Goal: Use online tool/utility: Use online tool/utility

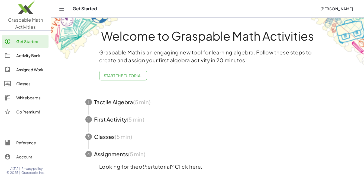
click at [30, 29] on span "Graspable Math Activities" at bounding box center [25, 23] width 35 height 13
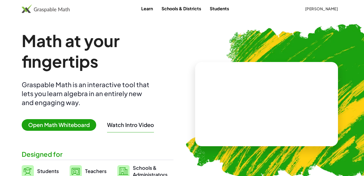
click at [65, 125] on span "Open Math Whiteboard" at bounding box center [59, 125] width 75 height 12
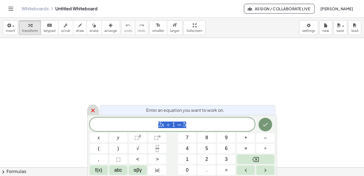
click at [93, 110] on icon at bounding box center [93, 110] width 7 height 7
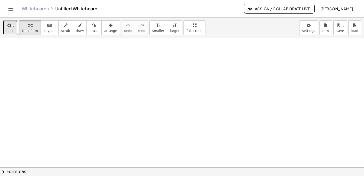
click at [9, 31] on span "insert" at bounding box center [10, 31] width 9 height 4
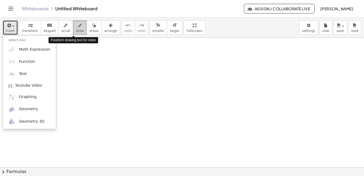
click at [76, 30] on span "draw" at bounding box center [80, 31] width 8 height 4
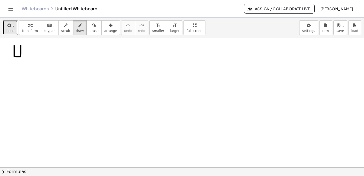
drag, startPoint x: 14, startPoint y: 45, endPoint x: 21, endPoint y: 45, distance: 6.5
click at [21, 45] on div at bounding box center [182, 167] width 364 height 259
click at [26, 53] on div at bounding box center [182, 167] width 364 height 259
click at [26, 55] on div at bounding box center [182, 167] width 364 height 259
drag, startPoint x: 34, startPoint y: 46, endPoint x: 34, endPoint y: 56, distance: 9.5
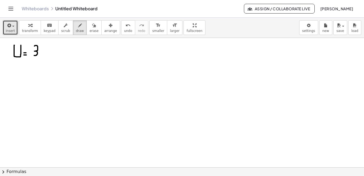
click at [34, 56] on div at bounding box center [182, 167] width 364 height 259
drag, startPoint x: 44, startPoint y: 47, endPoint x: 45, endPoint y: 57, distance: 10.0
click at [45, 57] on div at bounding box center [182, 167] width 364 height 259
drag, startPoint x: 34, startPoint y: 61, endPoint x: 35, endPoint y: 72, distance: 11.1
click at [35, 72] on div at bounding box center [182, 167] width 364 height 259
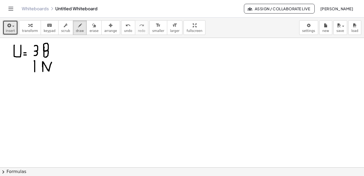
drag, startPoint x: 43, startPoint y: 62, endPoint x: 52, endPoint y: 62, distance: 8.7
click at [52, 62] on div at bounding box center [182, 167] width 364 height 259
drag, startPoint x: 105, startPoint y: 46, endPoint x: 118, endPoint y: 45, distance: 12.8
click at [118, 45] on div at bounding box center [182, 167] width 364 height 259
click at [123, 52] on div at bounding box center [182, 167] width 364 height 259
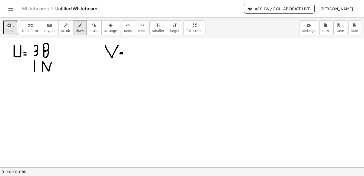
drag, startPoint x: 120, startPoint y: 54, endPoint x: 123, endPoint y: 54, distance: 3.0
click at [123, 54] on div at bounding box center [182, 167] width 364 height 259
drag, startPoint x: 139, startPoint y: 52, endPoint x: 141, endPoint y: 60, distance: 8.3
click at [141, 60] on div at bounding box center [182, 167] width 364 height 259
drag, startPoint x: 145, startPoint y: 49, endPoint x: 145, endPoint y: 58, distance: 9.2
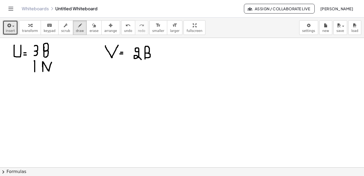
click at [145, 58] on div at bounding box center [182, 167] width 364 height 259
drag, startPoint x: 133, startPoint y: 64, endPoint x: 133, endPoint y: 74, distance: 9.5
click at [133, 74] on div at bounding box center [182, 167] width 364 height 259
drag, startPoint x: 141, startPoint y: 65, endPoint x: 141, endPoint y: 73, distance: 8.2
click at [141, 73] on div at bounding box center [182, 167] width 364 height 259
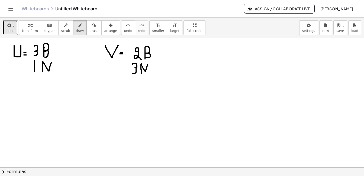
drag, startPoint x: 141, startPoint y: 63, endPoint x: 148, endPoint y: 64, distance: 6.6
click at [148, 64] on div at bounding box center [182, 167] width 364 height 259
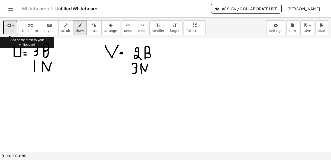
click at [12, 32] on span "insert" at bounding box center [10, 31] width 9 height 4
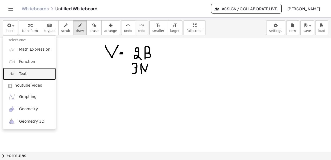
click at [22, 73] on span "Text" at bounding box center [23, 73] width 8 height 5
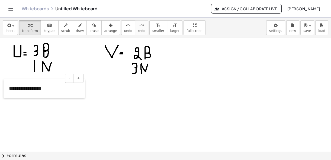
drag, startPoint x: 37, startPoint y: 57, endPoint x: 8, endPoint y: 87, distance: 41.2
click at [8, 87] on div at bounding box center [6, 88] width 5 height 19
click at [12, 88] on div "**********" at bounding box center [44, 88] width 81 height 19
drag, startPoint x: 38, startPoint y: 88, endPoint x: 8, endPoint y: 88, distance: 29.8
click at [8, 88] on div "**********" at bounding box center [44, 88] width 81 height 19
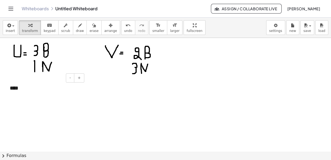
click at [22, 88] on div "****" at bounding box center [44, 92] width 81 height 26
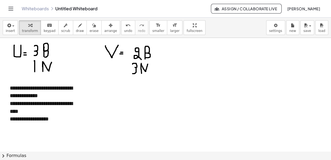
click at [73, 28] on button "draw" at bounding box center [80, 27] width 14 height 15
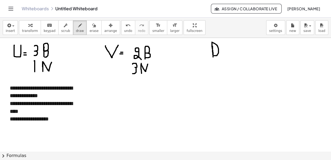
drag, startPoint x: 213, startPoint y: 46, endPoint x: 214, endPoint y: 56, distance: 9.6
drag, startPoint x: 221, startPoint y: 55, endPoint x: 221, endPoint y: 58, distance: 3.3
drag, startPoint x: 215, startPoint y: 66, endPoint x: 217, endPoint y: 79, distance: 13.0
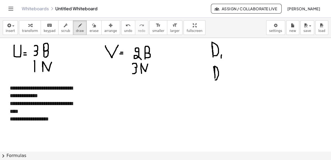
drag, startPoint x: 221, startPoint y: 80, endPoint x: 221, endPoint y: 84, distance: 4.1
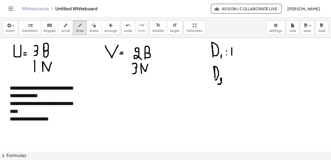
drag, startPoint x: 232, startPoint y: 48, endPoint x: 232, endPoint y: 55, distance: 7.6
drag, startPoint x: 236, startPoint y: 54, endPoint x: 235, endPoint y: 57, distance: 3.7
drag, startPoint x: 244, startPoint y: 51, endPoint x: 245, endPoint y: 55, distance: 4.1
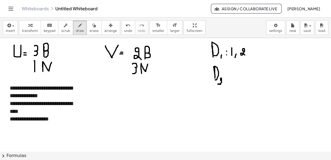
drag, startPoint x: 250, startPoint y: 52, endPoint x: 249, endPoint y: 56, distance: 4.2
drag, startPoint x: 253, startPoint y: 48, endPoint x: 254, endPoint y: 56, distance: 7.9
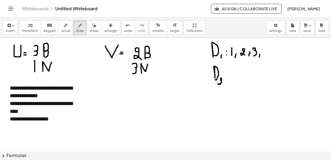
drag, startPoint x: 260, startPoint y: 54, endPoint x: 259, endPoint y: 58, distance: 3.6
drag, startPoint x: 266, startPoint y: 46, endPoint x: 268, endPoint y: 56, distance: 9.6
drag, startPoint x: 268, startPoint y: 52, endPoint x: 268, endPoint y: 60, distance: 8.1
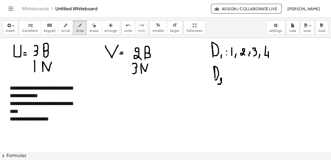
drag, startPoint x: 274, startPoint y: 53, endPoint x: 272, endPoint y: 60, distance: 6.8
drag, startPoint x: 282, startPoint y: 49, endPoint x: 279, endPoint y: 58, distance: 9.4
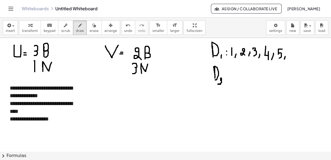
drag, startPoint x: 285, startPoint y: 56, endPoint x: 284, endPoint y: 59, distance: 2.9
drag, startPoint x: 293, startPoint y: 49, endPoint x: 290, endPoint y: 56, distance: 8.3
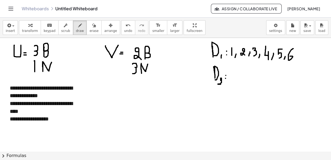
drag, startPoint x: 229, startPoint y: 71, endPoint x: 230, endPoint y: 78, distance: 6.2
drag, startPoint x: 233, startPoint y: 75, endPoint x: 233, endPoint y: 79, distance: 4.1
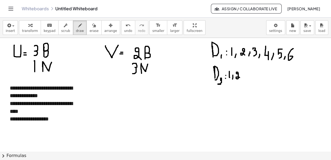
drag, startPoint x: 238, startPoint y: 74, endPoint x: 240, endPoint y: 78, distance: 4.6
drag, startPoint x: 246, startPoint y: 72, endPoint x: 247, endPoint y: 75, distance: 3.9
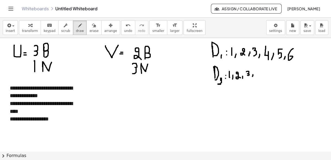
drag, startPoint x: 253, startPoint y: 75, endPoint x: 252, endPoint y: 78, distance: 3.4
drag, startPoint x: 258, startPoint y: 70, endPoint x: 262, endPoint y: 76, distance: 6.7
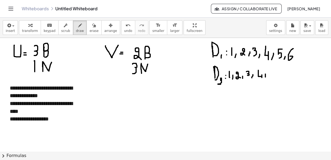
drag, startPoint x: 265, startPoint y: 74, endPoint x: 265, endPoint y: 78, distance: 3.5
drag, startPoint x: 273, startPoint y: 72, endPoint x: 271, endPoint y: 81, distance: 9.2
drag, startPoint x: 278, startPoint y: 78, endPoint x: 277, endPoint y: 81, distance: 3.3
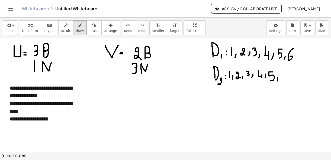
drag, startPoint x: 287, startPoint y: 70, endPoint x: 285, endPoint y: 76, distance: 5.8
drag, startPoint x: 91, startPoint y: 84, endPoint x: 92, endPoint y: 91, distance: 6.9
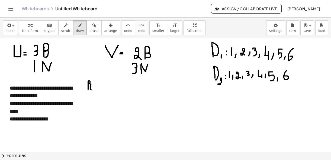
drag, startPoint x: 94, startPoint y: 85, endPoint x: 97, endPoint y: 89, distance: 5.3
drag, startPoint x: 98, startPoint y: 84, endPoint x: 99, endPoint y: 91, distance: 7.1
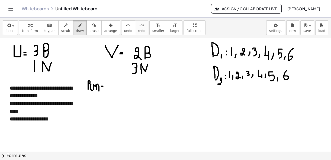
drag, startPoint x: 111, startPoint y: 81, endPoint x: 111, endPoint y: 87, distance: 6.0
drag, startPoint x: 107, startPoint y: 88, endPoint x: 115, endPoint y: 89, distance: 7.6
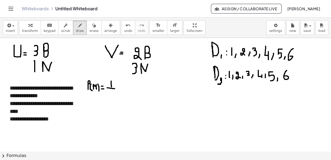
drag, startPoint x: 111, startPoint y: 90, endPoint x: 110, endPoint y: 94, distance: 3.8
drag, startPoint x: 119, startPoint y: 86, endPoint x: 123, endPoint y: 89, distance: 4.8
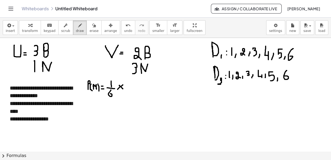
drag, startPoint x: 123, startPoint y: 85, endPoint x: 118, endPoint y: 89, distance: 6.9
drag, startPoint x: 130, startPoint y: 81, endPoint x: 130, endPoint y: 87, distance: 6.8
drag, startPoint x: 126, startPoint y: 87, endPoint x: 133, endPoint y: 87, distance: 7.1
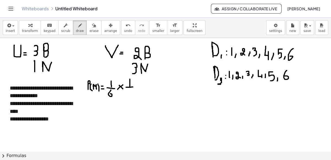
drag, startPoint x: 131, startPoint y: 89, endPoint x: 129, endPoint y: 91, distance: 2.9
drag, startPoint x: 137, startPoint y: 85, endPoint x: 140, endPoint y: 88, distance: 4.6
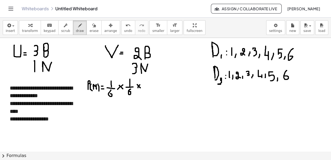
drag, startPoint x: 140, startPoint y: 85, endPoint x: 138, endPoint y: 88, distance: 3.5
drag, startPoint x: 149, startPoint y: 79, endPoint x: 146, endPoint y: 84, distance: 6.1
drag, startPoint x: 153, startPoint y: 85, endPoint x: 156, endPoint y: 85, distance: 3.0
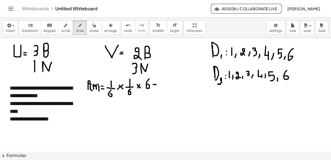
drag, startPoint x: 153, startPoint y: 87, endPoint x: 156, endPoint y: 87, distance: 3.0
drag, startPoint x: 163, startPoint y: 77, endPoint x: 163, endPoint y: 87, distance: 9.8
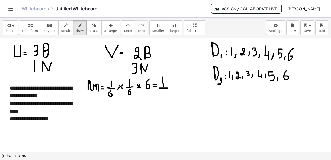
drag, startPoint x: 159, startPoint y: 88, endPoint x: 170, endPoint y: 88, distance: 11.1
drag, startPoint x: 165, startPoint y: 89, endPoint x: 161, endPoint y: 95, distance: 6.1
click at [76, 31] on span "draw" at bounding box center [80, 31] width 8 height 4
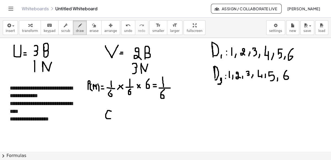
drag, startPoint x: 111, startPoint y: 111, endPoint x: 111, endPoint y: 119, distance: 7.3
drag, startPoint x: 113, startPoint y: 106, endPoint x: 113, endPoint y: 111, distance: 4.9
drag, startPoint x: 113, startPoint y: 118, endPoint x: 113, endPoint y: 123, distance: 5.4
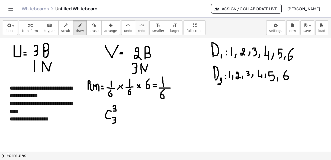
drag, startPoint x: 31, startPoint y: 58, endPoint x: 51, endPoint y: 56, distance: 19.9
drag, startPoint x: 30, startPoint y: 75, endPoint x: 59, endPoint y: 75, distance: 29.3
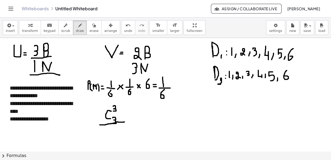
drag, startPoint x: 100, startPoint y: 125, endPoint x: 125, endPoint y: 120, distance: 25.8
drag, startPoint x: 112, startPoint y: 128, endPoint x: 112, endPoint y: 133, distance: 4.1
drag, startPoint x: 70, startPoint y: 109, endPoint x: 70, endPoint y: 115, distance: 5.7
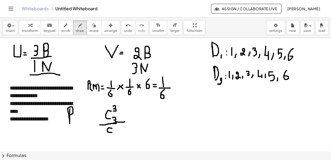
drag, startPoint x: 75, startPoint y: 114, endPoint x: 74, endPoint y: 127, distance: 13.0
drag, startPoint x: 76, startPoint y: 119, endPoint x: 76, endPoint y: 126, distance: 7.3
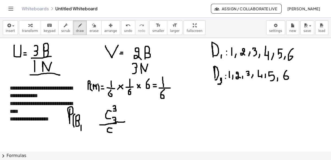
drag, startPoint x: 81, startPoint y: 125, endPoint x: 81, endPoint y: 131, distance: 5.4
drag, startPoint x: 85, startPoint y: 114, endPoint x: 85, endPoint y: 130, distance: 16.5
drag, startPoint x: 87, startPoint y: 118, endPoint x: 91, endPoint y: 127, distance: 9.2
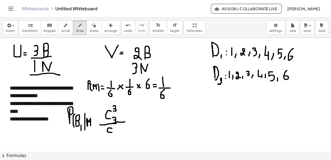
drag, startPoint x: 92, startPoint y: 109, endPoint x: 94, endPoint y: 135, distance: 25.8
drag, startPoint x: 114, startPoint y: 125, endPoint x: 114, endPoint y: 129, distance: 4.1
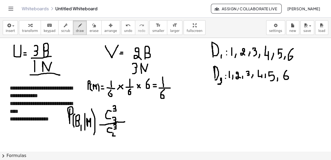
drag, startPoint x: 113, startPoint y: 133, endPoint x: 115, endPoint y: 136, distance: 3.7
drag, startPoint x: 115, startPoint y: 134, endPoint x: 115, endPoint y: 139, distance: 4.6
drag, startPoint x: 10, startPoint y: 107, endPoint x: 48, endPoint y: 107, distance: 38.2
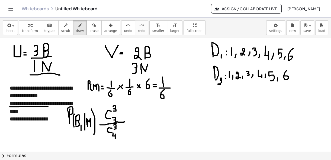
drag, startPoint x: 71, startPoint y: 91, endPoint x: 76, endPoint y: 91, distance: 4.9
drag, startPoint x: 8, startPoint y: 99, endPoint x: 59, endPoint y: 98, distance: 51.0
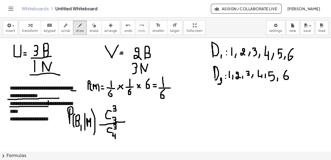
drag, startPoint x: 48, startPoint y: 101, endPoint x: 48, endPoint y: 106, distance: 4.9
click at [124, 29] on span "undo" at bounding box center [128, 31] width 8 height 4
drag, startPoint x: 127, startPoint y: 118, endPoint x: 131, endPoint y: 118, distance: 4.1
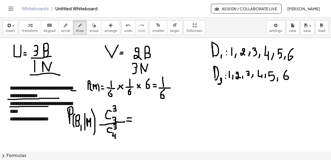
drag, startPoint x: 127, startPoint y: 121, endPoint x: 132, endPoint y: 121, distance: 5.2
drag, startPoint x: 139, startPoint y: 107, endPoint x: 140, endPoint y: 118, distance: 11.1
drag, startPoint x: 135, startPoint y: 120, endPoint x: 147, endPoint y: 120, distance: 11.9
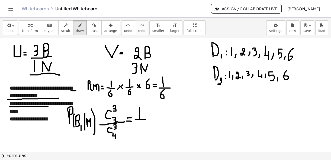
drag, startPoint x: 138, startPoint y: 123, endPoint x: 141, endPoint y: 131, distance: 8.9
drag, startPoint x: 141, startPoint y: 129, endPoint x: 141, endPoint y: 136, distance: 7.3
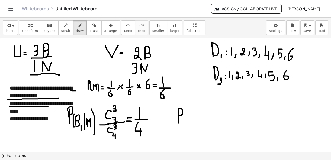
drag, startPoint x: 178, startPoint y: 110, endPoint x: 179, endPoint y: 115, distance: 5.7
drag, startPoint x: 188, startPoint y: 110, endPoint x: 185, endPoint y: 124, distance: 14.5
drag, startPoint x: 191, startPoint y: 112, endPoint x: 193, endPoint y: 123, distance: 11.4
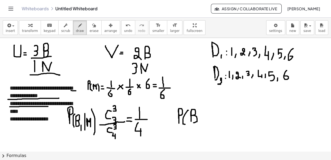
drag, startPoint x: 200, startPoint y: 121, endPoint x: 199, endPoint y: 126, distance: 4.1
drag, startPoint x: 204, startPoint y: 114, endPoint x: 210, endPoint y: 121, distance: 9.6
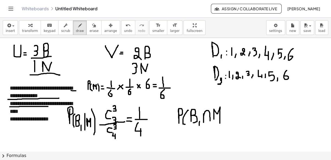
drag, startPoint x: 214, startPoint y: 112, endPoint x: 220, endPoint y: 123, distance: 13.1
drag, startPoint x: 223, startPoint y: 106, endPoint x: 223, endPoint y: 124, distance: 17.6
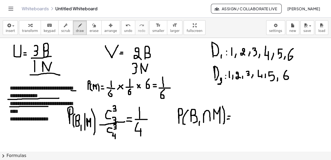
drag, startPoint x: 236, startPoint y: 109, endPoint x: 234, endPoint y: 115, distance: 6.3
drag, startPoint x: 246, startPoint y: 108, endPoint x: 243, endPoint y: 122, distance: 14.5
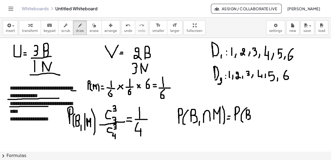
drag, startPoint x: 247, startPoint y: 114, endPoint x: 247, endPoint y: 120, distance: 5.7
drag, startPoint x: 252, startPoint y: 117, endPoint x: 252, endPoint y: 122, distance: 5.7
drag, startPoint x: 259, startPoint y: 106, endPoint x: 255, endPoint y: 122, distance: 16.2
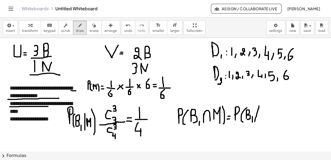
drag, startPoint x: 261, startPoint y: 113, endPoint x: 265, endPoint y: 119, distance: 7.2
drag, startPoint x: 266, startPoint y: 108, endPoint x: 268, endPoint y: 124, distance: 15.5
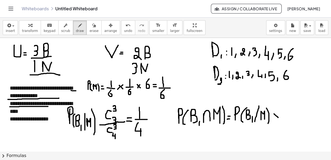
drag, startPoint x: 274, startPoint y: 114, endPoint x: 279, endPoint y: 118, distance: 6.9
drag, startPoint x: 277, startPoint y: 114, endPoint x: 274, endPoint y: 118, distance: 5.2
drag, startPoint x: 283, startPoint y: 108, endPoint x: 285, endPoint y: 113, distance: 4.6
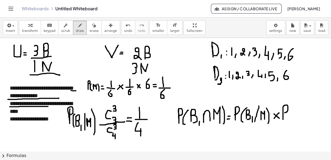
drag, startPoint x: 292, startPoint y: 111, endPoint x: 290, endPoint y: 119, distance: 8.4
drag, startPoint x: 294, startPoint y: 111, endPoint x: 298, endPoint y: 120, distance: 9.2
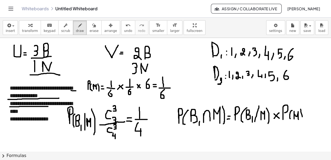
drag, startPoint x: 301, startPoint y: 109, endPoint x: 302, endPoint y: 124, distance: 14.4
drag, startPoint x: 227, startPoint y: 130, endPoint x: 231, endPoint y: 129, distance: 4.1
drag, startPoint x: 227, startPoint y: 132, endPoint x: 232, endPoint y: 132, distance: 5.2
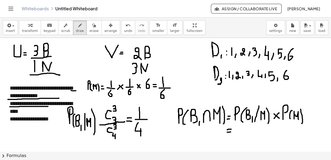
drag, startPoint x: 240, startPoint y: 125, endPoint x: 240, endPoint y: 130, distance: 5.2
drag, startPoint x: 236, startPoint y: 132, endPoint x: 246, endPoint y: 132, distance: 10.0
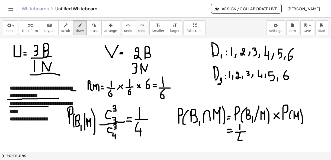
drag, startPoint x: 240, startPoint y: 134, endPoint x: 242, endPoint y: 140, distance: 6.1
drag, startPoint x: 242, startPoint y: 138, endPoint x: 242, endPoint y: 142, distance: 4.3
drag, startPoint x: 249, startPoint y: 128, endPoint x: 252, endPoint y: 132, distance: 4.8
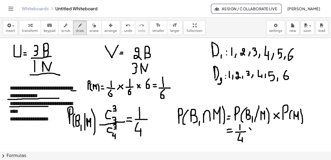
drag, startPoint x: 252, startPoint y: 126, endPoint x: 249, endPoint y: 133, distance: 7.4
drag, startPoint x: 257, startPoint y: 125, endPoint x: 257, endPoint y: 129, distance: 4.1
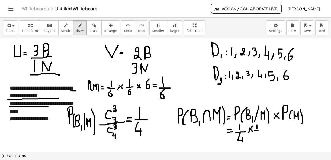
drag, startPoint x: 255, startPoint y: 131, endPoint x: 259, endPoint y: 131, distance: 4.9
drag, startPoint x: 257, startPoint y: 133, endPoint x: 255, endPoint y: 136, distance: 3.3
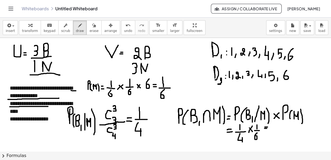
drag, startPoint x: 276, startPoint y: 122, endPoint x: 276, endPoint y: 126, distance: 4.6
drag, startPoint x: 272, startPoint y: 129, endPoint x: 281, endPoint y: 129, distance: 9.2
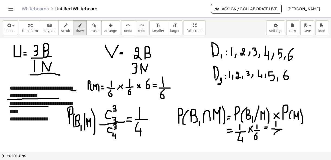
drag, startPoint x: 281, startPoint y: 129, endPoint x: 274, endPoint y: 134, distance: 8.5
drag, startPoint x: 274, startPoint y: 134, endPoint x: 276, endPoint y: 141, distance: 6.9
drag
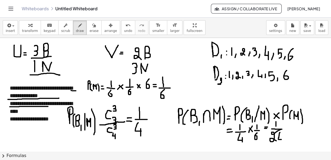
drag, startPoint x: 260, startPoint y: 108, endPoint x: 263, endPoint y: 107, distance: 3.3
click at [121, 27] on button "undo undo" at bounding box center [128, 27] width 14 height 15
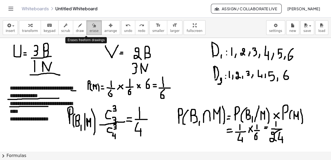
click at [90, 24] on button "erase" at bounding box center [93, 27] width 15 height 15
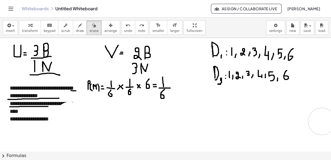
drag, startPoint x: 69, startPoint y: 116, endPoint x: 218, endPoint y: 115, distance: 148.8
click at [86, 30] on button "erase" at bounding box center [93, 27] width 15 height 15
click at [76, 30] on span "draw" at bounding box center [80, 31] width 8 height 4
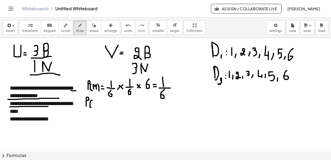
drag, startPoint x: 92, startPoint y: 100, endPoint x: 91, endPoint y: 108, distance: 7.4
drag, startPoint x: 94, startPoint y: 102, endPoint x: 96, endPoint y: 106, distance: 5.1
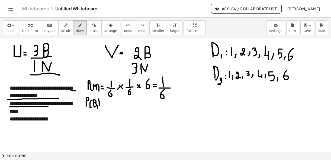
drag, startPoint x: 99, startPoint y: 99, endPoint x: 99, endPoint y: 107, distance: 7.9
drag, startPoint x: 104, startPoint y: 103, endPoint x: 107, endPoint y: 103, distance: 3.5
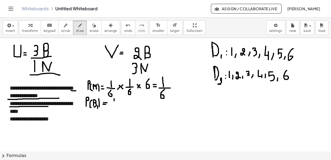
drag, startPoint x: 114, startPoint y: 99, endPoint x: 114, endPoint y: 103, distance: 4.1
drag, startPoint x: 111, startPoint y: 104, endPoint x: 120, endPoint y: 104, distance: 8.1
drag, startPoint x: 114, startPoint y: 105, endPoint x: 116, endPoint y: 109, distance: 3.8
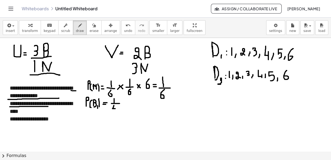
drag, startPoint x: 116, startPoint y: 107, endPoint x: 115, endPoint y: 111, distance: 4.1
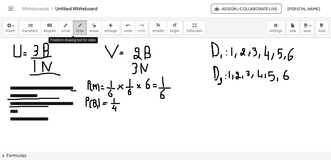
click at [78, 27] on button "draw" at bounding box center [80, 27] width 14 height 15
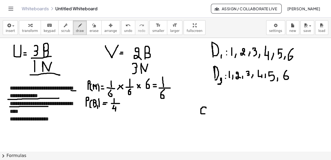
drag, startPoint x: 206, startPoint y: 108, endPoint x: 205, endPoint y: 114, distance: 5.8
drag, startPoint x: 209, startPoint y: 112, endPoint x: 211, endPoint y: 115, distance: 2.8
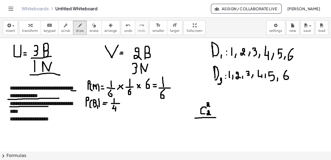
drag, startPoint x: 195, startPoint y: 118, endPoint x: 217, endPoint y: 118, distance: 22.0
drag, startPoint x: 206, startPoint y: 123, endPoint x: 204, endPoint y: 127, distance: 4.5
drag, startPoint x: 210, startPoint y: 122, endPoint x: 211, endPoint y: 124, distance: 3.0
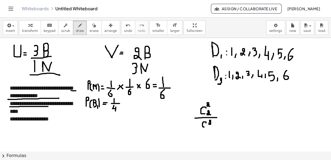
drag, startPoint x: 209, startPoint y: 126, endPoint x: 208, endPoint y: 132, distance: 6.1
drag, startPoint x: 221, startPoint y: 112, endPoint x: 224, endPoint y: 112, distance: 3.0
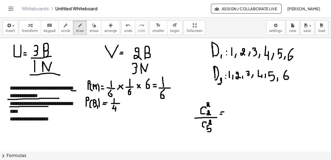
drag, startPoint x: 220, startPoint y: 114, endPoint x: 224, endPoint y: 114, distance: 3.5
click at [124, 31] on span "undo" at bounding box center [128, 31] width 8 height 4
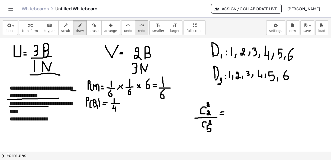
click at [135, 23] on button "redo redo" at bounding box center [141, 27] width 13 height 15
drag, startPoint x: 235, startPoint y: 103, endPoint x: 235, endPoint y: 111, distance: 7.3
drag, startPoint x: 234, startPoint y: 113, endPoint x: 240, endPoint y: 114, distance: 6.5
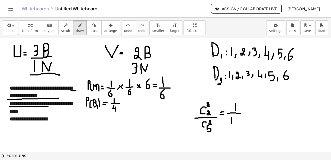
drag, startPoint x: 232, startPoint y: 118, endPoint x: 232, endPoint y: 125, distance: 7.3
click at [89, 24] on div "button" at bounding box center [93, 25] width 9 height 7
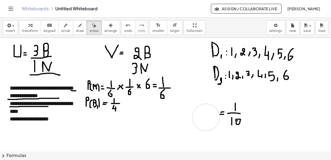
drag, startPoint x: 206, startPoint y: 129, endPoint x: 206, endPoint y: 117, distance: 11.4
click at [76, 28] on div "button" at bounding box center [80, 25] width 8 height 7
drag, startPoint x: 187, startPoint y: 105, endPoint x: 189, endPoint y: 108, distance: 4.3
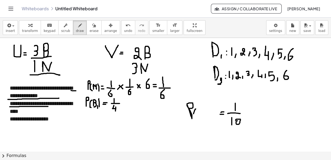
drag, startPoint x: 196, startPoint y: 109, endPoint x: 195, endPoint y: 117, distance: 8.4
drag, startPoint x: 197, startPoint y: 110, endPoint x: 196, endPoint y: 116, distance: 5.7
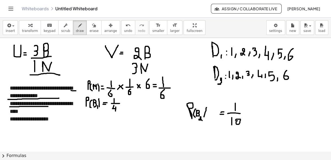
drag, startPoint x: 207, startPoint y: 108, endPoint x: 204, endPoint y: 117, distance: 9.6
drag, startPoint x: 208, startPoint y: 111, endPoint x: 208, endPoint y: 116, distance: 5.2
drag, startPoint x: 211, startPoint y: 115, endPoint x: 211, endPoint y: 119, distance: 3.5
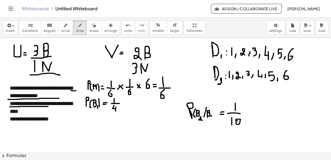
drag, startPoint x: 213, startPoint y: 104, endPoint x: 216, endPoint y: 120, distance: 17.1
drag, startPoint x: 132, startPoint y: 122, endPoint x: 131, endPoint y: 130, distance: 8.2
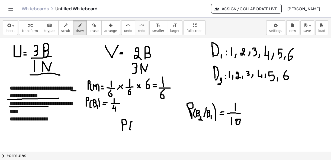
drag, startPoint x: 136, startPoint y: 123, endPoint x: 136, endPoint y: 128, distance: 5.5
drag, startPoint x: 140, startPoint y: 129, endPoint x: 143, endPoint y: 133, distance: 4.5
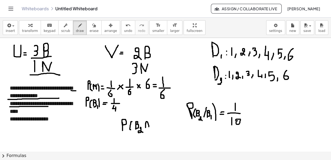
drag, startPoint x: 146, startPoint y: 124, endPoint x: 149, endPoint y: 128, distance: 5.2
drag, startPoint x: 154, startPoint y: 122, endPoint x: 154, endPoint y: 127, distance: 5.7
drag, startPoint x: 159, startPoint y: 127, endPoint x: 159, endPoint y: 131, distance: 3.5
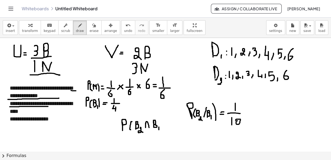
drag, startPoint x: 162, startPoint y: 119, endPoint x: 164, endPoint y: 131, distance: 12.0
drag, startPoint x: 169, startPoint y: 123, endPoint x: 173, endPoint y: 123, distance: 3.8
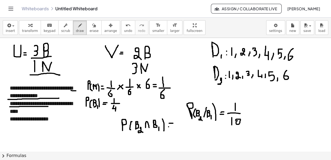
drag, startPoint x: 169, startPoint y: 127, endPoint x: 172, endPoint y: 127, distance: 3.8
drag, startPoint x: 179, startPoint y: 119, endPoint x: 179, endPoint y: 125, distance: 6.0
drag, startPoint x: 175, startPoint y: 126, endPoint x: 186, endPoint y: 126, distance: 11.4
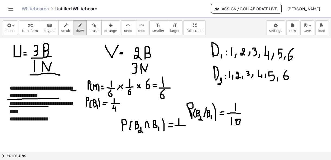
drag, startPoint x: 180, startPoint y: 127, endPoint x: 181, endPoint y: 131, distance: 4.6
drag, startPoint x: 181, startPoint y: 130, endPoint x: 181, endPoint y: 133, distance: 3.8
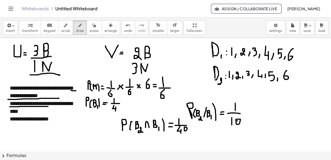
drag, startPoint x: 277, startPoint y: 101, endPoint x: 279, endPoint y: 106, distance: 5.9
drag, startPoint x: 284, startPoint y: 94, endPoint x: 285, endPoint y: 100, distance: 6.3
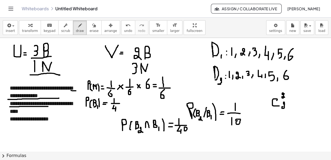
drag, startPoint x: 285, startPoint y: 104, endPoint x: 285, endPoint y: 108, distance: 3.5
drag, startPoint x: 260, startPoint y: 113, endPoint x: 305, endPoint y: 108, distance: 45.6
drag, startPoint x: 281, startPoint y: 118, endPoint x: 285, endPoint y: 126, distance: 8.6
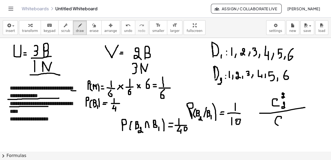
drag, startPoint x: 287, startPoint y: 116, endPoint x: 288, endPoint y: 119, distance: 3.0
drag, startPoint x: 288, startPoint y: 124, endPoint x: 285, endPoint y: 130, distance: 6.6
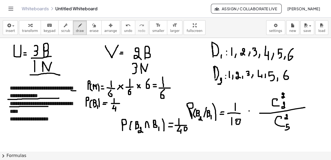
drag, startPoint x: 249, startPoint y: 111, endPoint x: 253, endPoint y: 111, distance: 3.8
drag, startPoint x: 248, startPoint y: 114, endPoint x: 251, endPoint y: 114, distance: 3.3
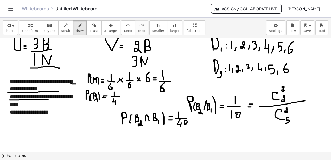
scroll to position [8, 0]
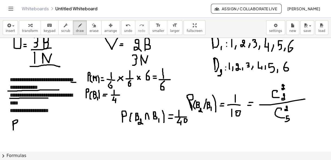
click at [12, 124] on div at bounding box center [165, 159] width 331 height 259
drag, startPoint x: 23, startPoint y: 121, endPoint x: 21, endPoint y: 130, distance: 9.1
click at [21, 130] on div at bounding box center [165, 159] width 331 height 259
drag, startPoint x: 27, startPoint y: 123, endPoint x: 27, endPoint y: 130, distance: 7.6
click at [27, 130] on div at bounding box center [165, 159] width 331 height 259
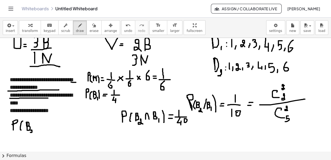
click at [32, 132] on div at bounding box center [165, 159] width 331 height 259
drag, startPoint x: 38, startPoint y: 123, endPoint x: 41, endPoint y: 129, distance: 7.5
click at [41, 129] on div at bounding box center [165, 159] width 331 height 259
drag, startPoint x: 46, startPoint y: 124, endPoint x: 44, endPoint y: 130, distance: 6.1
click at [44, 130] on div at bounding box center [165, 159] width 331 height 259
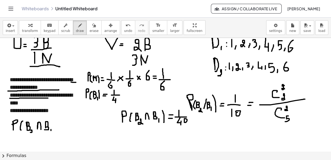
click at [51, 132] on div at bounding box center [165, 159] width 331 height 259
drag, startPoint x: 53, startPoint y: 120, endPoint x: 55, endPoint y: 130, distance: 10.7
click at [55, 130] on div at bounding box center [165, 159] width 331 height 259
drag, startPoint x: 64, startPoint y: 124, endPoint x: 64, endPoint y: 129, distance: 4.3
click at [64, 129] on div at bounding box center [165, 159] width 331 height 259
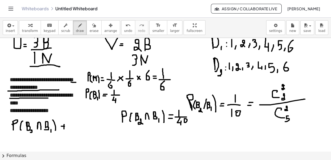
click at [65, 126] on div at bounding box center [165, 159] width 331 height 259
drag, startPoint x: 72, startPoint y: 121, endPoint x: 70, endPoint y: 125, distance: 4.9
click at [70, 125] on div at bounding box center [165, 159] width 331 height 259
drag, startPoint x: 77, startPoint y: 125, endPoint x: 77, endPoint y: 133, distance: 7.6
click at [77, 133] on div at bounding box center [165, 159] width 331 height 259
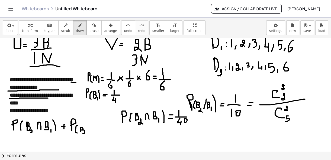
drag, startPoint x: 81, startPoint y: 127, endPoint x: 80, endPoint y: 133, distance: 6.3
click at [80, 133] on div at bounding box center [165, 159] width 331 height 259
drag, startPoint x: 87, startPoint y: 134, endPoint x: 89, endPoint y: 136, distance: 2.8
click at [89, 136] on div at bounding box center [165, 159] width 331 height 259
drag, startPoint x: 95, startPoint y: 126, endPoint x: 99, endPoint y: 135, distance: 9.8
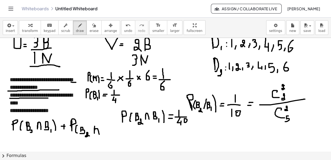
click at [99, 135] on div at bounding box center [165, 159] width 331 height 259
drag, startPoint x: 104, startPoint y: 130, endPoint x: 105, endPoint y: 136, distance: 5.7
click at [105, 136] on div at bounding box center [165, 159] width 331 height 259
drag, startPoint x: 110, startPoint y: 135, endPoint x: 110, endPoint y: 138, distance: 3.3
click at [110, 138] on div at bounding box center [165, 159] width 331 height 259
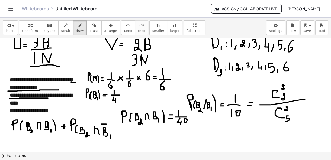
drag, startPoint x: 101, startPoint y: 124, endPoint x: 106, endPoint y: 124, distance: 4.9
click at [106, 124] on div at bounding box center [165, 159] width 331 height 259
drag, startPoint x: 111, startPoint y: 120, endPoint x: 117, endPoint y: 135, distance: 16.5
click at [116, 134] on div at bounding box center [165, 159] width 331 height 259
drag, startPoint x: 120, startPoint y: 133, endPoint x: 125, endPoint y: 133, distance: 5.2
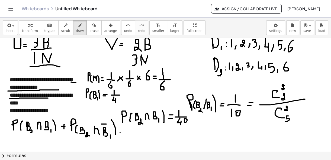
click at [126, 133] on div at bounding box center [165, 159] width 331 height 259
drag, startPoint x: 118, startPoint y: 136, endPoint x: 124, endPoint y: 137, distance: 6.2
click at [124, 137] on div at bounding box center [165, 159] width 331 height 259
drag, startPoint x: 138, startPoint y: 129, endPoint x: 139, endPoint y: 133, distance: 3.6
click at [139, 133] on div at bounding box center [165, 159] width 331 height 259
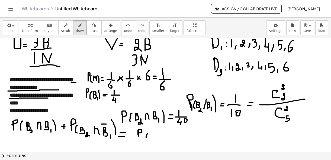
drag, startPoint x: 148, startPoint y: 133, endPoint x: 148, endPoint y: 140, distance: 6.5
click at [147, 140] on div at bounding box center [165, 159] width 331 height 259
drag, startPoint x: 151, startPoint y: 134, endPoint x: 152, endPoint y: 140, distance: 5.5
click at [152, 140] on div at bounding box center [165, 159] width 331 height 259
drag, startPoint x: 159, startPoint y: 139, endPoint x: 161, endPoint y: 142, distance: 3.7
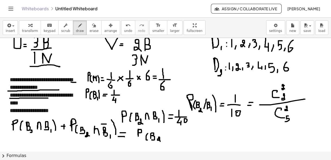
click at [161, 142] on div at bounding box center [165, 159] width 331 height 259
drag, startPoint x: 163, startPoint y: 132, endPoint x: 165, endPoint y: 140, distance: 7.6
click at [165, 140] on div at bounding box center [165, 159] width 331 height 259
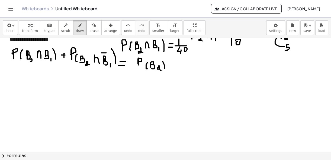
scroll to position [83, 0]
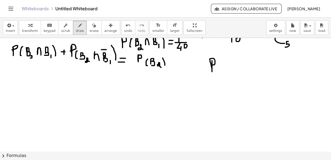
click at [212, 65] on div at bounding box center [165, 84] width 331 height 259
drag, startPoint x: 216, startPoint y: 69, endPoint x: 217, endPoint y: 75, distance: 6.1
click at [217, 75] on div at bounding box center [165, 84] width 331 height 259
drag, startPoint x: 222, startPoint y: 74, endPoint x: 222, endPoint y: 77, distance: 3.0
click at [222, 77] on div at bounding box center [165, 84] width 331 height 259
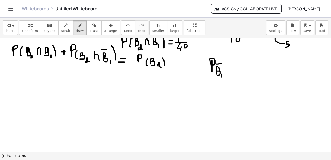
drag, startPoint x: 216, startPoint y: 64, endPoint x: 221, endPoint y: 64, distance: 5.2
click at [221, 64] on div at bounding box center [165, 84] width 331 height 259
drag, startPoint x: 229, startPoint y: 65, endPoint x: 233, endPoint y: 65, distance: 4.1
click at [233, 65] on div at bounding box center [165, 84] width 331 height 259
click at [232, 69] on div at bounding box center [165, 84] width 331 height 259
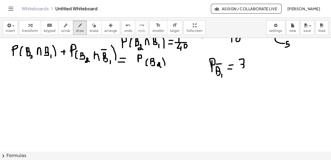
drag, startPoint x: 239, startPoint y: 60, endPoint x: 240, endPoint y: 69, distance: 9.0
click at [240, 69] on div at bounding box center [165, 84] width 331 height 259
drag, startPoint x: 237, startPoint y: 70, endPoint x: 249, endPoint y: 70, distance: 11.9
click at [249, 70] on div at bounding box center [165, 84] width 331 height 259
drag, startPoint x: 241, startPoint y: 72, endPoint x: 243, endPoint y: 77, distance: 5.3
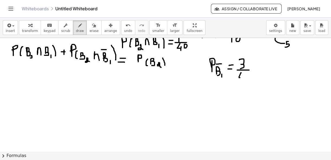
click at [243, 77] on div at bounding box center [165, 84] width 331 height 259
drag, startPoint x: 243, startPoint y: 75, endPoint x: 243, endPoint y: 81, distance: 5.7
click at [243, 81] on div at bounding box center [165, 84] width 331 height 259
drag, startPoint x: 18, startPoint y: 77, endPoint x: 15, endPoint y: 83, distance: 6.3
click at [15, 83] on div at bounding box center [165, 84] width 331 height 259
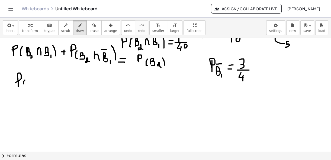
drag, startPoint x: 25, startPoint y: 80, endPoint x: 24, endPoint y: 89, distance: 8.7
click at [24, 89] on div at bounding box center [165, 84] width 331 height 259
drag, startPoint x: 30, startPoint y: 84, endPoint x: 30, endPoint y: 89, distance: 5.4
click at [30, 89] on div at bounding box center [165, 84] width 331 height 259
click at [39, 89] on div at bounding box center [165, 84] width 331 height 259
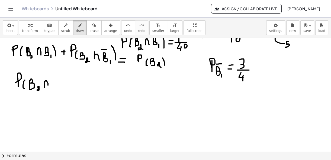
drag, startPoint x: 45, startPoint y: 81, endPoint x: 48, endPoint y: 86, distance: 5.9
click at [48, 86] on div at bounding box center [165, 84] width 331 height 259
drag, startPoint x: 55, startPoint y: 78, endPoint x: 56, endPoint y: 84, distance: 6.0
click at [56, 84] on div at bounding box center [165, 84] width 331 height 259
drag, startPoint x: 59, startPoint y: 84, endPoint x: 59, endPoint y: 89, distance: 4.9
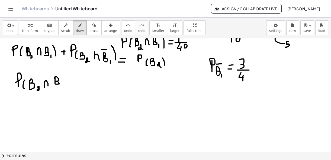
click at [59, 89] on div at bounding box center [165, 84] width 331 height 259
drag, startPoint x: 54, startPoint y: 73, endPoint x: 58, endPoint y: 73, distance: 4.1
click at [57, 73] on div at bounding box center [165, 84] width 331 height 259
drag, startPoint x: 65, startPoint y: 74, endPoint x: 64, endPoint y: 88, distance: 13.3
click at [64, 88] on div at bounding box center [165, 84] width 331 height 259
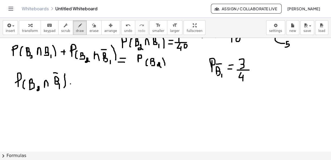
click at [73, 84] on div at bounding box center [165, 84] width 331 height 259
drag, startPoint x: 70, startPoint y: 87, endPoint x: 73, endPoint y: 87, distance: 3.3
click at [73, 87] on div at bounding box center [165, 84] width 331 height 259
click at [80, 81] on div at bounding box center [165, 84] width 331 height 259
drag, startPoint x: 86, startPoint y: 79, endPoint x: 84, endPoint y: 89, distance: 10.8
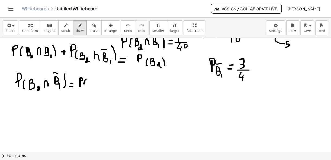
click at [84, 89] on div at bounding box center [165, 84] width 331 height 259
drag, startPoint x: 88, startPoint y: 82, endPoint x: 88, endPoint y: 87, distance: 5.5
click at [88, 87] on div at bounding box center [165, 84] width 331 height 259
click at [95, 90] on div at bounding box center [165, 84] width 331 height 259
drag, startPoint x: 169, startPoint y: 59, endPoint x: 171, endPoint y: 66, distance: 7.1
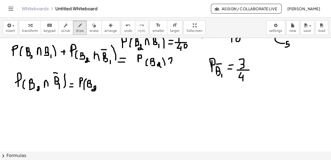
click at [171, 66] on div at bounding box center [165, 84] width 331 height 259
click at [171, 70] on div at bounding box center [165, 84] width 331 height 259
drag, startPoint x: 101, startPoint y: 81, endPoint x: 104, endPoint y: 82, distance: 3.4
click at [104, 82] on div at bounding box center [165, 84] width 331 height 259
click at [126, 24] on icon "undo" at bounding box center [128, 25] width 5 height 7
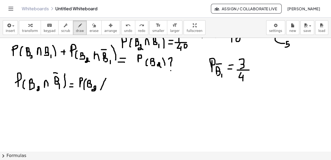
drag, startPoint x: 105, startPoint y: 80, endPoint x: 101, endPoint y: 90, distance: 10.8
click at [101, 90] on div at bounding box center [165, 84] width 331 height 259
drag, startPoint x: 111, startPoint y: 82, endPoint x: 110, endPoint y: 89, distance: 6.3
click at [110, 89] on div at bounding box center [165, 84] width 331 height 259
click at [117, 91] on div at bounding box center [165, 84] width 331 height 259
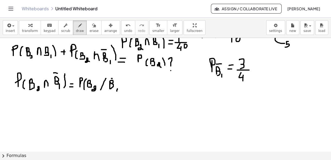
click at [114, 78] on div at bounding box center [165, 84] width 331 height 259
drag, startPoint x: 120, startPoint y: 78, endPoint x: 121, endPoint y: 89, distance: 10.6
click at [121, 89] on div at bounding box center [165, 84] width 331 height 259
drag, startPoint x: 127, startPoint y: 83, endPoint x: 131, endPoint y: 89, distance: 7.4
click at [131, 89] on div at bounding box center [165, 84] width 331 height 259
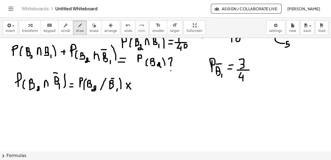
drag, startPoint x: 130, startPoint y: 83, endPoint x: 127, endPoint y: 88, distance: 6.3
click at [127, 88] on div at bounding box center [165, 84] width 331 height 259
drag, startPoint x: 139, startPoint y: 79, endPoint x: 138, endPoint y: 82, distance: 3.9
click at [138, 82] on div at bounding box center [165, 84] width 331 height 259
drag, startPoint x: 144, startPoint y: 83, endPoint x: 144, endPoint y: 89, distance: 5.7
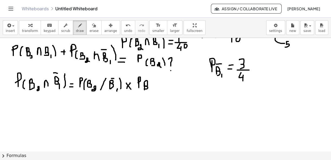
click at [144, 89] on div at bounding box center [165, 84] width 331 height 259
drag, startPoint x: 151, startPoint y: 86, endPoint x: 151, endPoint y: 91, distance: 4.6
click at [151, 91] on div at bounding box center [165, 84] width 331 height 259
drag, startPoint x: 145, startPoint y: 78, endPoint x: 149, endPoint y: 78, distance: 4.6
click at [149, 78] on div at bounding box center [165, 84] width 331 height 259
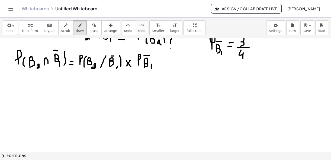
scroll to position [111, 0]
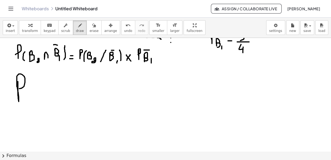
drag, startPoint x: 18, startPoint y: 82, endPoint x: 19, endPoint y: 89, distance: 7.1
click at [19, 89] on div at bounding box center [165, 56] width 331 height 259
drag, startPoint x: 28, startPoint y: 85, endPoint x: 28, endPoint y: 104, distance: 18.4
click at [28, 104] on div at bounding box center [165, 56] width 331 height 259
drag, startPoint x: 31, startPoint y: 90, endPoint x: 32, endPoint y: 102, distance: 11.7
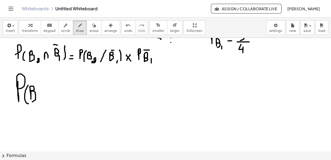
click at [32, 102] on div at bounding box center [165, 56] width 331 height 259
drag, startPoint x: 37, startPoint y: 102, endPoint x: 40, endPoint y: 105, distance: 3.9
click at [40, 105] on div at bounding box center [165, 56] width 331 height 259
drag, startPoint x: 51, startPoint y: 86, endPoint x: 42, endPoint y: 106, distance: 22.2
click at [42, 106] on div at bounding box center [165, 56] width 331 height 259
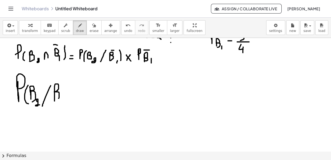
drag, startPoint x: 54, startPoint y: 91, endPoint x: 56, endPoint y: 99, distance: 8.5
click at [56, 99] on div at bounding box center [165, 56] width 331 height 259
drag, startPoint x: 60, startPoint y: 98, endPoint x: 60, endPoint y: 102, distance: 3.8
click at [60, 102] on div at bounding box center [165, 56] width 331 height 259
drag, startPoint x: 53, startPoint y: 79, endPoint x: 58, endPoint y: 79, distance: 5.2
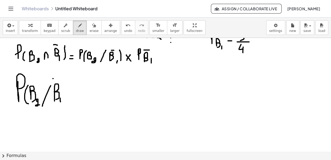
click at [58, 79] on div at bounding box center [165, 56] width 331 height 259
drag, startPoint x: 65, startPoint y: 79, endPoint x: 67, endPoint y: 102, distance: 24.0
click at [67, 102] on div at bounding box center [165, 56] width 331 height 259
click at [76, 93] on div at bounding box center [165, 56] width 331 height 259
click at [75, 97] on div at bounding box center [165, 56] width 331 height 259
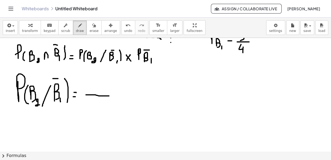
drag, startPoint x: 86, startPoint y: 95, endPoint x: 109, endPoint y: 96, distance: 23.1
click at [109, 96] on div at bounding box center [165, 56] width 331 height 259
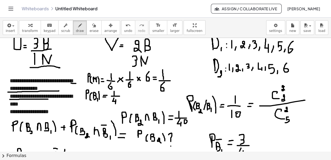
scroll to position [0, 0]
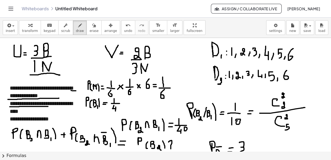
drag, startPoint x: 131, startPoint y: 60, endPoint x: 140, endPoint y: 60, distance: 8.9
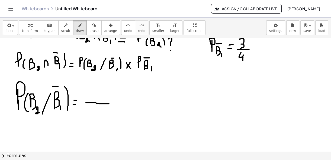
scroll to position [114, 0]
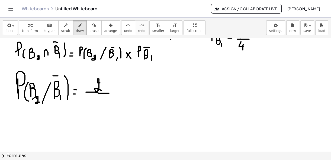
drag, startPoint x: 99, startPoint y: 83, endPoint x: 103, endPoint y: 91, distance: 9.1
click at [103, 91] on div at bounding box center [165, 53] width 331 height 259
drag, startPoint x: 105, startPoint y: 75, endPoint x: 106, endPoint y: 78, distance: 3.6
click at [106, 78] on div at bounding box center [165, 53] width 331 height 259
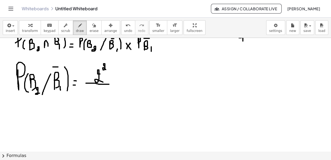
scroll to position [124, 0]
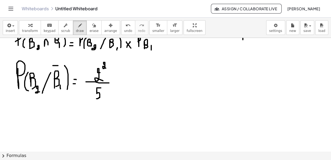
drag, startPoint x: 101, startPoint y: 88, endPoint x: 96, endPoint y: 99, distance: 12.0
click at [96, 99] on div at bounding box center [165, 43] width 331 height 259
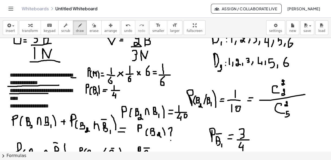
scroll to position [0, 0]
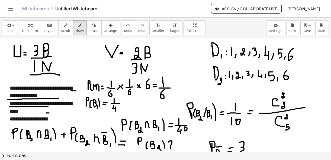
drag, startPoint x: 46, startPoint y: 113, endPoint x: 49, endPoint y: 113, distance: 3.0
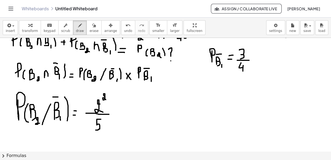
scroll to position [98, 0]
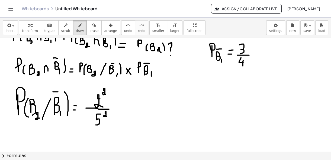
drag, startPoint x: 105, startPoint y: 114, endPoint x: 107, endPoint y: 116, distance: 3.3
click at [107, 116] on div at bounding box center [165, 69] width 331 height 259
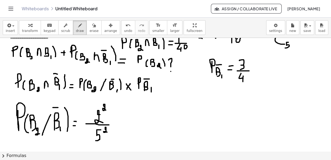
scroll to position [109, 0]
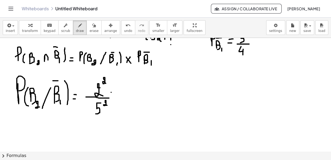
drag, startPoint x: 111, startPoint y: 92, endPoint x: 115, endPoint y: 92, distance: 4.1
click at [115, 92] on div at bounding box center [165, 58] width 331 height 259
drag, startPoint x: 111, startPoint y: 97, endPoint x: 115, endPoint y: 97, distance: 3.5
click at [115, 97] on div at bounding box center [165, 58] width 331 height 259
drag, startPoint x: 131, startPoint y: 81, endPoint x: 130, endPoint y: 97, distance: 16.3
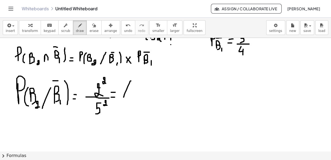
click at [130, 97] on div at bounding box center [165, 58] width 331 height 259
drag, startPoint x: 130, startPoint y: 93, endPoint x: 130, endPoint y: 101, distance: 7.6
click at [130, 101] on div at bounding box center [165, 58] width 331 height 259
drag, startPoint x: 120, startPoint y: 101, endPoint x: 135, endPoint y: 102, distance: 15.2
click at [135, 102] on div at bounding box center [165, 58] width 331 height 259
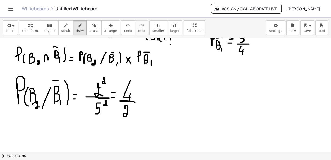
drag, startPoint x: 126, startPoint y: 108, endPoint x: 130, endPoint y: 116, distance: 8.9
click at [130, 116] on div at bounding box center [165, 58] width 331 height 259
drag, startPoint x: 136, startPoint y: 107, endPoint x: 133, endPoint y: 117, distance: 10.8
click at [133, 117] on div at bounding box center [165, 58] width 331 height 259
drag, startPoint x: 142, startPoint y: 96, endPoint x: 150, endPoint y: 102, distance: 10.8
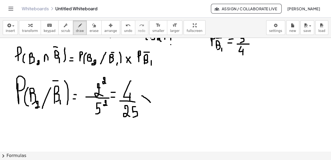
click at [150, 102] on div at bounding box center [165, 58] width 331 height 259
click at [126, 24] on icon "undo" at bounding box center [128, 25] width 5 height 7
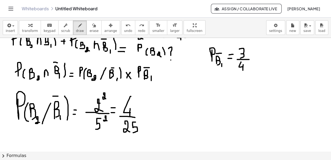
scroll to position [88, 0]
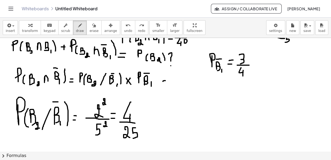
drag, startPoint x: 163, startPoint y: 81, endPoint x: 166, endPoint y: 81, distance: 2.8
click at [166, 81] on div at bounding box center [165, 79] width 331 height 259
drag, startPoint x: 163, startPoint y: 84, endPoint x: 168, endPoint y: 83, distance: 4.9
click at [168, 83] on div at bounding box center [165, 79] width 331 height 259
drag, startPoint x: 176, startPoint y: 77, endPoint x: 179, endPoint y: 81, distance: 4.3
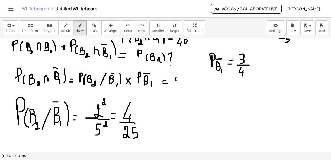
click at [179, 81] on div at bounding box center [165, 79] width 331 height 259
drag, startPoint x: 179, startPoint y: 78, endPoint x: 174, endPoint y: 84, distance: 7.9
click at [179, 84] on div at bounding box center [165, 79] width 331 height 259
drag, startPoint x: 172, startPoint y: 84, endPoint x: 186, endPoint y: 84, distance: 13.8
click at [186, 84] on div at bounding box center [165, 79] width 331 height 259
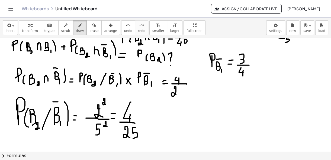
drag, startPoint x: 175, startPoint y: 89, endPoint x: 179, endPoint y: 97, distance: 8.7
click at [179, 97] on div at bounding box center [165, 79] width 331 height 259
drag, startPoint x: 183, startPoint y: 89, endPoint x: 184, endPoint y: 96, distance: 7.1
click at [184, 96] on div at bounding box center [165, 79] width 331 height 259
drag, startPoint x: 195, startPoint y: 79, endPoint x: 198, endPoint y: 84, distance: 6.0
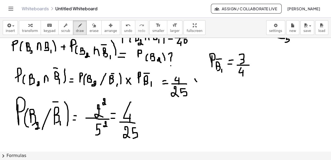
click at [198, 84] on div at bounding box center [165, 79] width 331 height 259
drag, startPoint x: 198, startPoint y: 79, endPoint x: 191, endPoint y: 86, distance: 10.2
click at [191, 86] on div at bounding box center [165, 79] width 331 height 259
drag, startPoint x: 204, startPoint y: 76, endPoint x: 204, endPoint y: 82, distance: 5.7
click at [204, 82] on div at bounding box center [165, 79] width 331 height 259
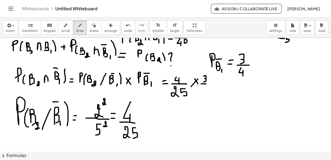
drag, startPoint x: 201, startPoint y: 84, endPoint x: 207, endPoint y: 84, distance: 5.7
click at [207, 84] on div at bounding box center [165, 79] width 331 height 259
drag, startPoint x: 204, startPoint y: 87, endPoint x: 205, endPoint y: 94, distance: 7.2
click at [205, 94] on div at bounding box center [165, 79] width 331 height 259
drag, startPoint x: 205, startPoint y: 92, endPoint x: 205, endPoint y: 97, distance: 4.9
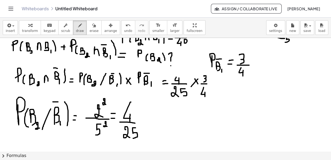
click at [205, 97] on div at bounding box center [165, 79] width 331 height 259
click at [213, 81] on div at bounding box center [165, 79] width 331 height 259
drag, startPoint x: 210, startPoint y: 82, endPoint x: 214, endPoint y: 83, distance: 4.3
click at [214, 83] on div at bounding box center [165, 79] width 331 height 259
drag, startPoint x: 218, startPoint y: 78, endPoint x: 219, endPoint y: 83, distance: 5.8
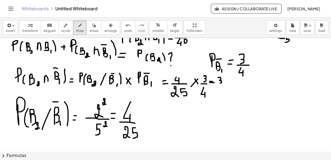
click at [219, 83] on div at bounding box center [165, 79] width 331 height 259
drag, startPoint x: 215, startPoint y: 85, endPoint x: 224, endPoint y: 85, distance: 8.9
click at [224, 85] on div at bounding box center [165, 79] width 331 height 259
drag, startPoint x: 220, startPoint y: 89, endPoint x: 223, endPoint y: 95, distance: 6.3
click at [223, 95] on div at bounding box center [165, 79] width 331 height 259
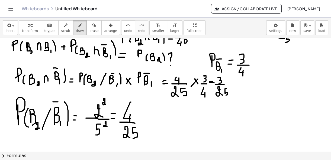
drag, startPoint x: 227, startPoint y: 88, endPoint x: 226, endPoint y: 95, distance: 6.8
click at [226, 95] on div at bounding box center [165, 79] width 331 height 259
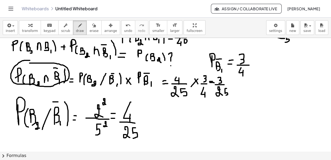
drag, startPoint x: 30, startPoint y: 60, endPoint x: 30, endPoint y: 63, distance: 2.7
click at [30, 63] on div at bounding box center [165, 79] width 331 height 259
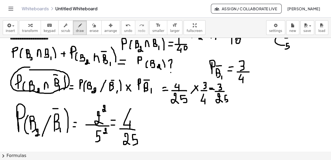
scroll to position [72, 0]
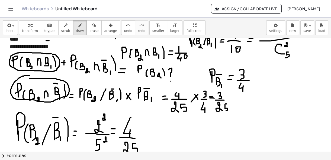
click at [53, 54] on div at bounding box center [165, 95] width 331 height 259
click at [89, 30] on span "erase" at bounding box center [93, 31] width 9 height 4
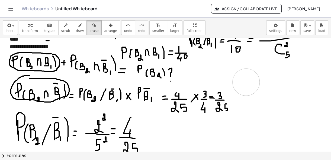
drag, startPoint x: 207, startPoint y: 77, endPoint x: 246, endPoint y: 82, distance: 39.4
click at [246, 82] on div at bounding box center [165, 95] width 331 height 259
click at [78, 28] on icon "button" at bounding box center [80, 25] width 4 height 7
drag, startPoint x: 179, startPoint y: 69, endPoint x: 184, endPoint y: 69, distance: 5.4
click at [184, 69] on div at bounding box center [165, 95] width 331 height 259
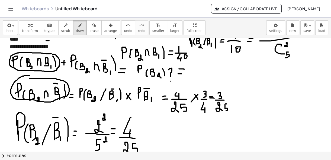
drag, startPoint x: 178, startPoint y: 74, endPoint x: 183, endPoint y: 74, distance: 4.9
click at [183, 74] on div at bounding box center [165, 95] width 331 height 259
drag, startPoint x: 193, startPoint y: 63, endPoint x: 193, endPoint y: 69, distance: 6.0
click at [193, 69] on div at bounding box center [165, 95] width 331 height 259
drag, startPoint x: 188, startPoint y: 73, endPoint x: 198, endPoint y: 73, distance: 10.3
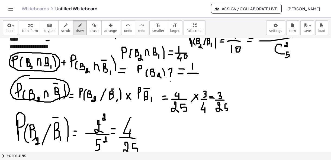
click at [198, 73] on div at bounding box center [165, 95] width 331 height 259
drag, startPoint x: 191, startPoint y: 77, endPoint x: 193, endPoint y: 85, distance: 7.8
click at [193, 85] on div at bounding box center [165, 95] width 331 height 259
drag, startPoint x: 193, startPoint y: 81, endPoint x: 193, endPoint y: 88, distance: 6.2
click at [193, 88] on div at bounding box center [165, 95] width 331 height 259
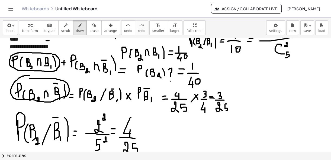
click at [198, 79] on div at bounding box center [165, 95] width 331 height 259
drag, startPoint x: 207, startPoint y: 70, endPoint x: 207, endPoint y: 77, distance: 6.2
click at [207, 77] on div at bounding box center [165, 95] width 331 height 259
drag, startPoint x: 204, startPoint y: 73, endPoint x: 210, endPoint y: 73, distance: 5.7
click at [210, 73] on div at bounding box center [165, 95] width 331 height 259
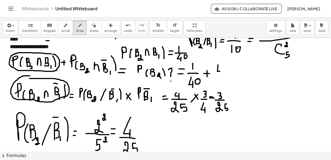
drag, startPoint x: 218, startPoint y: 65, endPoint x: 221, endPoint y: 71, distance: 7.0
click at [221, 71] on div at bounding box center [165, 95] width 331 height 259
drag, startPoint x: 221, startPoint y: 68, endPoint x: 221, endPoint y: 74, distance: 6.0
click at [221, 74] on div at bounding box center [165, 95] width 331 height 259
drag, startPoint x: 215, startPoint y: 74, endPoint x: 227, endPoint y: 74, distance: 11.7
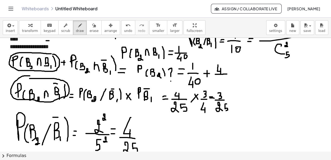
click at [227, 74] on div at bounding box center [165, 95] width 331 height 259
drag, startPoint x: 220, startPoint y: 80, endPoint x: 220, endPoint y: 84, distance: 4.1
click at [220, 84] on div at bounding box center [165, 95] width 331 height 259
drag, startPoint x: 226, startPoint y: 77, endPoint x: 224, endPoint y: 84, distance: 7.6
click at [224, 84] on div at bounding box center [165, 95] width 331 height 259
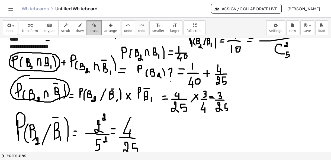
click at [92, 22] on icon "button" at bounding box center [94, 25] width 4 height 7
click at [132, 123] on div at bounding box center [165, 95] width 331 height 259
click at [216, 63] on div at bounding box center [165, 95] width 331 height 259
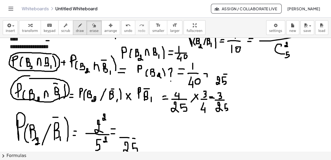
click at [78, 28] on icon "button" at bounding box center [80, 25] width 4 height 7
drag, startPoint x: 215, startPoint y: 73, endPoint x: 224, endPoint y: 74, distance: 9.0
click at [224, 74] on div at bounding box center [165, 95] width 331 height 259
drag, startPoint x: 218, startPoint y: 66, endPoint x: 217, endPoint y: 70, distance: 4.8
click at [217, 70] on div at bounding box center [165, 95] width 331 height 259
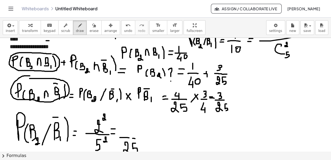
click at [206, 73] on div at bounding box center [165, 95] width 331 height 259
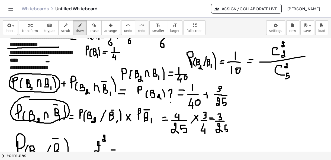
scroll to position [49, 0]
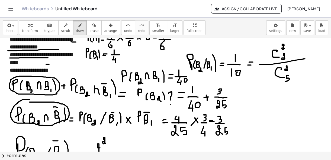
click at [206, 97] on div at bounding box center [165, 118] width 331 height 259
drag, startPoint x: 229, startPoint y: 92, endPoint x: 235, endPoint y: 92, distance: 5.4
click at [235, 92] on div at bounding box center [165, 118] width 331 height 259
drag, startPoint x: 230, startPoint y: 95, endPoint x: 235, endPoint y: 95, distance: 5.2
click at [235, 95] on div at bounding box center [165, 118] width 331 height 259
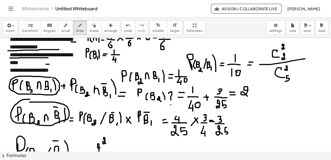
drag, startPoint x: 248, startPoint y: 90, endPoint x: 248, endPoint y: 96, distance: 6.0
click at [248, 96] on div at bounding box center [165, 118] width 331 height 259
drag, startPoint x: 255, startPoint y: 90, endPoint x: 252, endPoint y: 96, distance: 6.4
click at [252, 96] on div at bounding box center [165, 118] width 331 height 259
drag, startPoint x: 238, startPoint y: 98, endPoint x: 261, endPoint y: 98, distance: 22.8
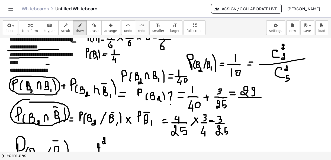
click at [261, 98] on div at bounding box center [165, 118] width 331 height 259
drag, startPoint x: 243, startPoint y: 104, endPoint x: 245, endPoint y: 111, distance: 7.3
click at [245, 111] on div at bounding box center [165, 118] width 331 height 259
drag, startPoint x: 249, startPoint y: 105, endPoint x: 246, endPoint y: 104, distance: 2.9
click at [247, 103] on div at bounding box center [165, 118] width 331 height 259
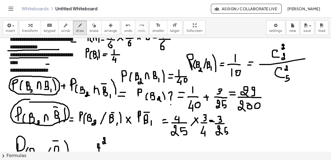
click at [256, 103] on div at bounding box center [165, 118] width 331 height 259
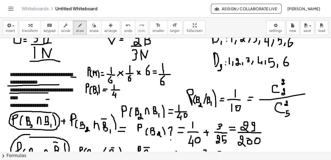
scroll to position [0, 0]
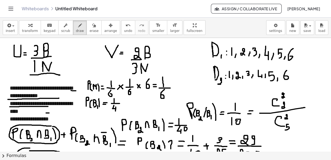
drag, startPoint x: 59, startPoint y: 105, endPoint x: 63, endPoint y: 118, distance: 13.1
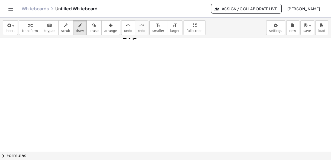
scroll to position [194, 0]
click at [13, 53] on div at bounding box center [165, 14] width 331 height 341
drag, startPoint x: 20, startPoint y: 50, endPoint x: 17, endPoint y: 64, distance: 14.6
click at [17, 64] on div at bounding box center [165, 14] width 331 height 341
drag, startPoint x: 23, startPoint y: 54, endPoint x: 23, endPoint y: 62, distance: 7.9
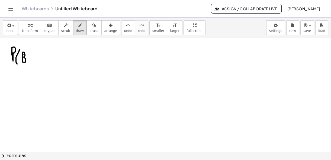
click at [23, 62] on div at bounding box center [165, 14] width 331 height 341
drag, startPoint x: 28, startPoint y: 60, endPoint x: 28, endPoint y: 64, distance: 3.5
click at [28, 64] on div at bounding box center [165, 14] width 331 height 341
drag, startPoint x: 35, startPoint y: 52, endPoint x: 31, endPoint y: 66, distance: 15.0
click at [31, 66] on div at bounding box center [165, 14] width 331 height 341
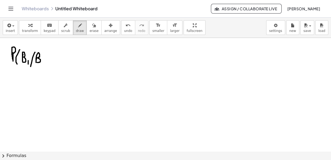
drag, startPoint x: 36, startPoint y: 57, endPoint x: 37, endPoint y: 62, distance: 5.5
click at [37, 62] on div at bounding box center [165, 14] width 331 height 341
click at [44, 65] on div at bounding box center [165, 14] width 331 height 341
drag, startPoint x: 46, startPoint y: 50, endPoint x: 49, endPoint y: 65, distance: 14.9
click at [49, 65] on div at bounding box center [165, 14] width 331 height 341
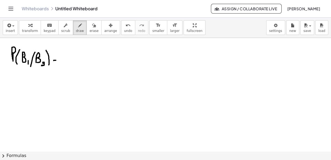
click at [56, 60] on div at bounding box center [165, 14] width 331 height 341
click at [56, 63] on div at bounding box center [165, 14] width 331 height 341
drag, startPoint x: 61, startPoint y: 63, endPoint x: 96, endPoint y: 62, distance: 35.0
click at [96, 62] on div at bounding box center [165, 14] width 331 height 341
drag, startPoint x: 65, startPoint y: 51, endPoint x: 65, endPoint y: 55, distance: 4.1
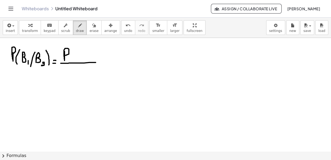
click at [65, 55] on div at bounding box center [165, 14] width 331 height 341
drag, startPoint x: 73, startPoint y: 52, endPoint x: 70, endPoint y: 60, distance: 8.8
click at [70, 60] on div at bounding box center [165, 14] width 331 height 341
click at [75, 60] on div at bounding box center [165, 14] width 331 height 341
click at [79, 61] on div at bounding box center [165, 14] width 331 height 341
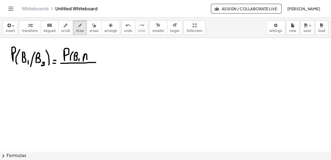
drag, startPoint x: 85, startPoint y: 54, endPoint x: 87, endPoint y: 59, distance: 5.9
click at [87, 59] on div at bounding box center [165, 14] width 331 height 341
drag, startPoint x: 92, startPoint y: 52, endPoint x: 92, endPoint y: 61, distance: 8.7
click at [92, 61] on div at bounding box center [165, 14] width 331 height 341
click at [98, 60] on div at bounding box center [165, 14] width 331 height 341
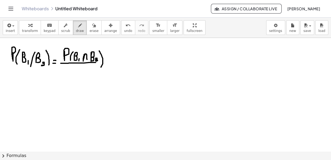
drag, startPoint x: 99, startPoint y: 51, endPoint x: 101, endPoint y: 67, distance: 16.3
click at [101, 67] on div at bounding box center [165, 14] width 331 height 341
drag, startPoint x: 67, startPoint y: 65, endPoint x: 69, endPoint y: 70, distance: 5.1
click at [69, 70] on div at bounding box center [165, 14] width 331 height 341
drag, startPoint x: 75, startPoint y: 70, endPoint x: 74, endPoint y: 80, distance: 10.4
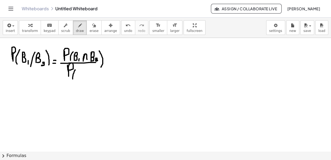
click at [74, 80] on div at bounding box center [165, 14] width 331 height 341
click at [80, 74] on div at bounding box center [165, 14] width 331 height 341
drag, startPoint x: 87, startPoint y: 79, endPoint x: 87, endPoint y: 82, distance: 2.8
click at [87, 82] on div at bounding box center [165, 14] width 331 height 341
drag, startPoint x: 87, startPoint y: 70, endPoint x: 89, endPoint y: 82, distance: 11.5
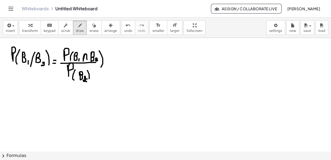
click at [89, 82] on div at bounding box center [165, 14] width 331 height 341
drag, startPoint x: 108, startPoint y: 57, endPoint x: 111, endPoint y: 57, distance: 3.3
click at [111, 57] on div at bounding box center [165, 14] width 331 height 341
drag, startPoint x: 107, startPoint y: 61, endPoint x: 111, endPoint y: 60, distance: 3.8
click at [111, 60] on div at bounding box center [165, 14] width 331 height 341
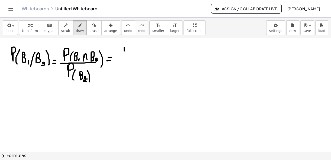
drag, startPoint x: 124, startPoint y: 47, endPoint x: 124, endPoint y: 52, distance: 4.9
click at [124, 52] on div at bounding box center [165, 14] width 331 height 341
drag, startPoint x: 118, startPoint y: 55, endPoint x: 131, endPoint y: 55, distance: 13.0
click at [131, 55] on div at bounding box center [165, 14] width 331 height 341
drag, startPoint x: 122, startPoint y: 57, endPoint x: 125, endPoint y: 61, distance: 5.5
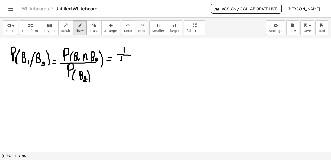
click at [125, 61] on div at bounding box center [165, 14] width 331 height 341
drag, startPoint x: 124, startPoint y: 59, endPoint x: 124, endPoint y: 63, distance: 4.6
click at [124, 63] on div at bounding box center [165, 14] width 331 height 341
click at [128, 58] on div at bounding box center [165, 14] width 331 height 341
drag, startPoint x: 115, startPoint y: 63, endPoint x: 136, endPoint y: 63, distance: 21.4
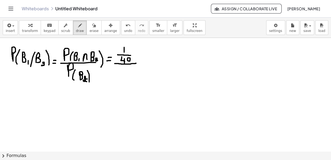
click at [136, 63] on div at bounding box center [165, 14] width 331 height 341
drag, startPoint x: 124, startPoint y: 68, endPoint x: 124, endPoint y: 72, distance: 3.3
click at [124, 72] on div at bounding box center [165, 14] width 331 height 341
drag, startPoint x: 127, startPoint y: 68, endPoint x: 127, endPoint y: 72, distance: 3.5
click at [127, 72] on div at bounding box center [165, 14] width 331 height 341
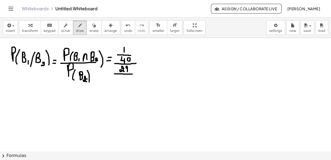
drag, startPoint x: 114, startPoint y: 74, endPoint x: 132, endPoint y: 74, distance: 17.9
click at [132, 74] on div at bounding box center [165, 14] width 331 height 341
drag, startPoint x: 117, startPoint y: 79, endPoint x: 119, endPoint y: 83, distance: 4.5
click at [119, 83] on div at bounding box center [165, 14] width 331 height 341
click at [123, 79] on div at bounding box center [165, 14] width 331 height 341
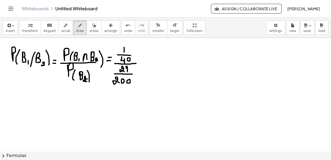
click at [129, 79] on div at bounding box center [165, 14] width 331 height 341
click at [143, 59] on div at bounding box center [165, 14] width 331 height 341
drag, startPoint x: 140, startPoint y: 62, endPoint x: 144, endPoint y: 62, distance: 3.8
click at [144, 62] on div at bounding box center [165, 14] width 331 height 341
drag, startPoint x: 155, startPoint y: 52, endPoint x: 153, endPoint y: 63, distance: 10.7
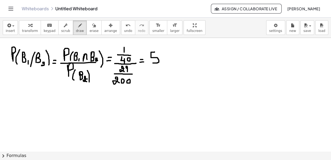
click at [153, 63] on div at bounding box center [165, 14] width 331 height 341
drag, startPoint x: 146, startPoint y: 66, endPoint x: 163, endPoint y: 65, distance: 17.1
click at [163, 65] on div at bounding box center [165, 14] width 331 height 341
drag, startPoint x: 152, startPoint y: 73, endPoint x: 153, endPoint y: 81, distance: 7.9
click at [153, 81] on div at bounding box center [165, 14] width 331 height 341
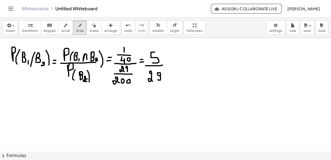
drag, startPoint x: 160, startPoint y: 76, endPoint x: 158, endPoint y: 80, distance: 4.7
click at [158, 80] on div at bounding box center [165, 14] width 331 height 341
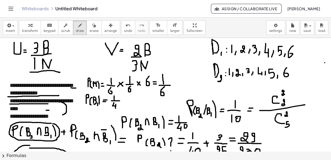
scroll to position [0, 0]
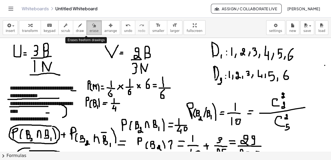
click at [89, 27] on div "button" at bounding box center [93, 25] width 9 height 7
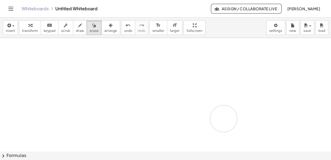
drag, startPoint x: 17, startPoint y: 44, endPoint x: 263, endPoint y: 112, distance: 255.2
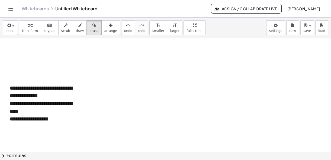
scroll to position [107, 0]
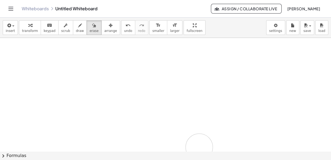
drag, startPoint x: 215, startPoint y: 71, endPoint x: 221, endPoint y: 144, distance: 73.7
click at [221, 144] on div at bounding box center [165, 101] width 331 height 341
drag, startPoint x: 146, startPoint y: 78, endPoint x: 203, endPoint y: 73, distance: 57.4
click at [203, 73] on div at bounding box center [165, 13] width 331 height 341
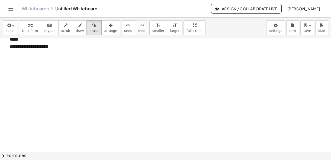
scroll to position [0, 0]
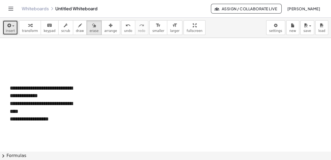
click at [8, 24] on icon "button" at bounding box center [8, 25] width 5 height 7
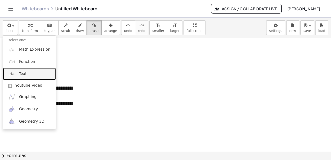
click at [14, 77] on img at bounding box center [11, 73] width 7 height 7
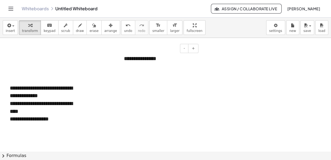
click at [127, 50] on div "- +" at bounding box center [157, 48] width 81 height 9
click at [60, 111] on div "**********" at bounding box center [45, 107] width 70 height 15
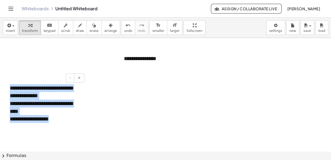
drag, startPoint x: 60, startPoint y: 119, endPoint x: 6, endPoint y: 84, distance: 64.4
click at [6, 84] on div "**********" at bounding box center [44, 107] width 81 height 57
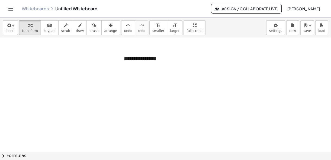
drag, startPoint x: 6, startPoint y: 84, endPoint x: -1, endPoint y: 171, distance: 86.8
click at [0, 160] on html "**********" at bounding box center [165, 80] width 331 height 160
click at [128, 66] on div "**********" at bounding box center [158, 58] width 81 height 19
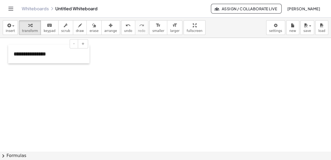
drag, startPoint x: 120, startPoint y: 55, endPoint x: 9, endPoint y: 51, distance: 110.4
click at [9, 51] on div at bounding box center [10, 54] width 5 height 19
drag, startPoint x: 52, startPoint y: 51, endPoint x: 11, endPoint y: 51, distance: 40.9
click at [11, 51] on div "**********" at bounding box center [48, 54] width 81 height 19
click at [121, 80] on div at bounding box center [165, 151] width 331 height 227
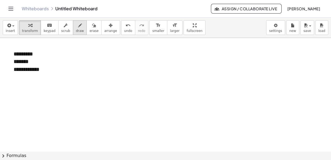
click at [76, 30] on span "draw" at bounding box center [80, 31] width 8 height 4
drag, startPoint x: 8, startPoint y: 80, endPoint x: 65, endPoint y: 78, distance: 56.9
click at [65, 78] on div at bounding box center [165, 151] width 331 height 227
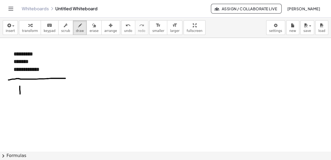
drag, startPoint x: 20, startPoint y: 86, endPoint x: 20, endPoint y: 97, distance: 10.9
click at [20, 97] on div at bounding box center [165, 151] width 331 height 227
drag, startPoint x: 27, startPoint y: 92, endPoint x: 28, endPoint y: 98, distance: 5.6
click at [28, 98] on div at bounding box center [165, 151] width 331 height 227
drag, startPoint x: 34, startPoint y: 95, endPoint x: 54, endPoint y: 98, distance: 20.0
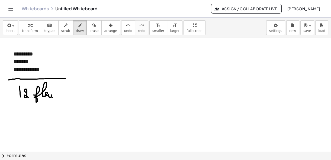
click at [54, 98] on div at bounding box center [165, 151] width 331 height 227
click at [57, 92] on div at bounding box center [165, 151] width 331 height 227
drag, startPoint x: 59, startPoint y: 94, endPoint x: 57, endPoint y: 98, distance: 5.0
click at [57, 98] on div at bounding box center [165, 151] width 331 height 227
drag, startPoint x: 191, startPoint y: 57, endPoint x: 198, endPoint y: 110, distance: 53.4
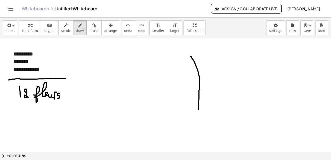
click at [198, 110] on div at bounding box center [165, 151] width 331 height 227
drag, startPoint x: 222, startPoint y: 56, endPoint x: 199, endPoint y: 99, distance: 48.9
click at [199, 99] on div at bounding box center [165, 151] width 331 height 227
drag, startPoint x: 191, startPoint y: 46, endPoint x: 197, endPoint y: 70, distance: 25.1
click at [197, 70] on div at bounding box center [165, 151] width 331 height 227
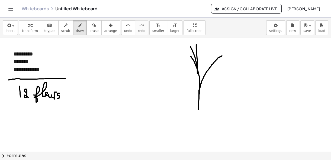
drag, startPoint x: 196, startPoint y: 44, endPoint x: 197, endPoint y: 73, distance: 29.0
click at [197, 73] on div at bounding box center [165, 151] width 331 height 227
drag, startPoint x: 200, startPoint y: 46, endPoint x: 197, endPoint y: 68, distance: 22.7
click at [197, 68] on div at bounding box center [165, 151] width 331 height 227
drag, startPoint x: 101, startPoint y: 56, endPoint x: 100, endPoint y: 70, distance: 13.3
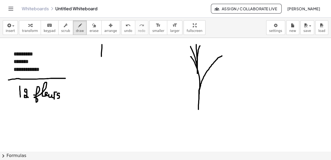
click at [100, 70] on div at bounding box center [165, 151] width 331 height 227
click at [111, 53] on div at bounding box center [165, 151] width 331 height 227
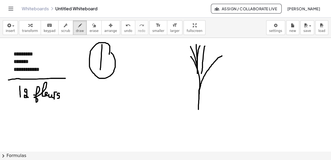
drag, startPoint x: 205, startPoint y: 46, endPoint x: 201, endPoint y: 76, distance: 30.1
click at [201, 76] on div at bounding box center [165, 151] width 331 height 227
drag, startPoint x: 207, startPoint y: 47, endPoint x: 203, endPoint y: 75, distance: 28.8
click at [203, 75] on div at bounding box center [165, 151] width 331 height 227
drag, startPoint x: 214, startPoint y: 47, endPoint x: 205, endPoint y: 74, distance: 29.1
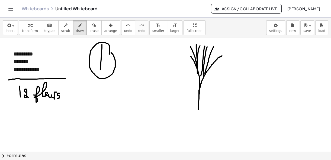
click at [205, 74] on div at bounding box center [165, 151] width 331 height 227
drag, startPoint x: 97, startPoint y: 92, endPoint x: 97, endPoint y: 103, distance: 10.8
click at [97, 103] on div at bounding box center [165, 151] width 331 height 227
click at [124, 29] on span "undo" at bounding box center [128, 31] width 8 height 4
drag, startPoint x: 102, startPoint y: 98, endPoint x: 103, endPoint y: 108, distance: 10.6
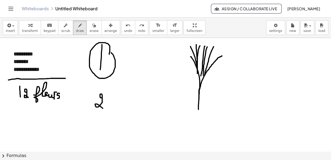
click at [103, 108] on div at bounding box center [165, 151] width 331 height 227
drag, startPoint x: 108, startPoint y: 97, endPoint x: 107, endPoint y: 94, distance: 2.9
click at [107, 94] on div at bounding box center [165, 151] width 331 height 227
drag, startPoint x: 219, startPoint y: 49, endPoint x: 214, endPoint y: 63, distance: 15.7
click at [214, 63] on div at bounding box center [165, 151] width 331 height 227
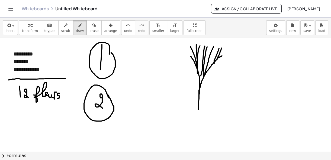
drag, startPoint x: 221, startPoint y: 48, endPoint x: 217, endPoint y: 59, distance: 11.7
click at [217, 59] on div at bounding box center [165, 151] width 331 height 227
drag, startPoint x: 224, startPoint y: 48, endPoint x: 221, endPoint y: 57, distance: 9.2
click at [221, 57] on div at bounding box center [165, 151] width 331 height 227
drag, startPoint x: 138, startPoint y: 57, endPoint x: 139, endPoint y: 73, distance: 15.7
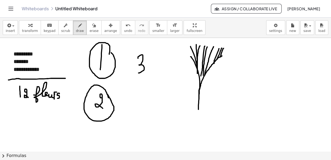
click at [139, 73] on div at bounding box center [165, 151] width 331 height 227
drag, startPoint x: 149, startPoint y: 58, endPoint x: 145, endPoint y: 57, distance: 4.1
click at [145, 57] on div at bounding box center [165, 151] width 331 height 227
drag, startPoint x: 199, startPoint y: 62, endPoint x: 199, endPoint y: 76, distance: 14.1
click at [199, 76] on div at bounding box center [165, 151] width 331 height 227
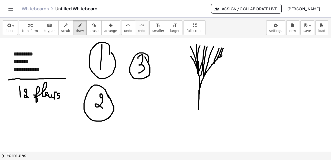
drag, startPoint x: 202, startPoint y: 62, endPoint x: 199, endPoint y: 72, distance: 10.0
click at [199, 72] on div at bounding box center [165, 151] width 331 height 227
drag, startPoint x: 203, startPoint y: 64, endPoint x: 200, endPoint y: 76, distance: 13.0
click at [200, 76] on div at bounding box center [165, 151] width 331 height 227
drag, startPoint x: 140, startPoint y: 91, endPoint x: 144, endPoint y: 104, distance: 14.0
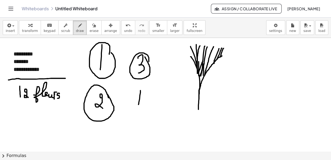
click at [144, 104] on div at bounding box center [165, 151] width 331 height 227
drag, startPoint x: 144, startPoint y: 100, endPoint x: 143, endPoint y: 114, distance: 13.3
click at [143, 114] on div at bounding box center [165, 151] width 331 height 227
click at [151, 93] on div at bounding box center [165, 151] width 331 height 227
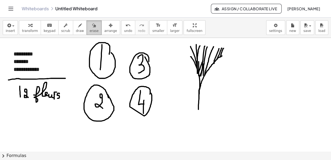
click at [92, 28] on button "erase" at bounding box center [93, 27] width 15 height 15
click at [77, 24] on button "draw" at bounding box center [80, 27] width 14 height 15
drag, startPoint x: 234, startPoint y: 79, endPoint x: 237, endPoint y: 86, distance: 8.0
click at [237, 86] on div at bounding box center [165, 151] width 331 height 227
drag, startPoint x: 237, startPoint y: 84, endPoint x: 237, endPoint y: 88, distance: 3.8
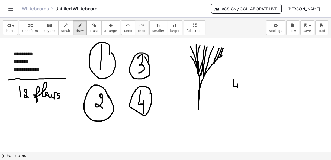
click at [237, 88] on div at bounding box center [165, 151] width 331 height 227
drag, startPoint x: 240, startPoint y: 83, endPoint x: 242, endPoint y: 86, distance: 4.4
click at [242, 86] on div at bounding box center [165, 151] width 331 height 227
click at [121, 27] on button "undo undo" at bounding box center [128, 27] width 14 height 15
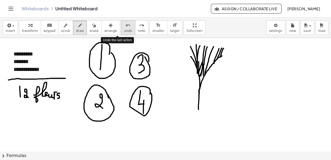
click at [121, 27] on button "undo undo" at bounding box center [128, 27] width 14 height 15
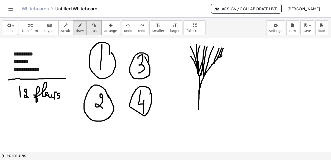
click at [92, 25] on icon "button" at bounding box center [94, 25] width 4 height 7
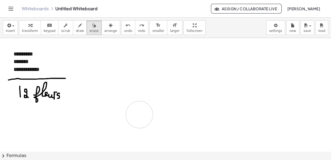
drag, startPoint x: 226, startPoint y: 92, endPoint x: 78, endPoint y: 40, distance: 156.4
click at [140, 114] on div at bounding box center [165, 151] width 331 height 227
click at [73, 21] on button "draw" at bounding box center [80, 27] width 14 height 15
drag, startPoint x: 16, startPoint y: 108, endPoint x: 18, endPoint y: 115, distance: 7.2
click at [17, 115] on div at bounding box center [165, 151] width 331 height 227
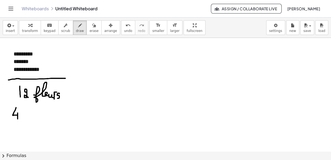
drag, startPoint x: 18, startPoint y: 113, endPoint x: 18, endPoint y: 119, distance: 5.7
click at [18, 119] on div at bounding box center [165, 151] width 331 height 227
drag, startPoint x: 24, startPoint y: 113, endPoint x: 27, endPoint y: 114, distance: 3.6
click at [21, 117] on div at bounding box center [165, 151] width 331 height 227
drag, startPoint x: 27, startPoint y: 114, endPoint x: 33, endPoint y: 116, distance: 6.3
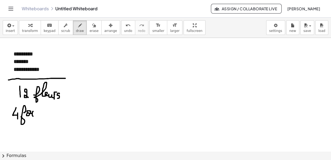
click at [33, 116] on div at bounding box center [165, 151] width 331 height 227
click at [34, 107] on div at bounding box center [165, 151] width 331 height 227
drag, startPoint x: 36, startPoint y: 113, endPoint x: 33, endPoint y: 115, distance: 4.0
click at [33, 115] on div at bounding box center [165, 151] width 331 height 227
drag, startPoint x: 112, startPoint y: 77, endPoint x: 202, endPoint y: 77, distance: 89.5
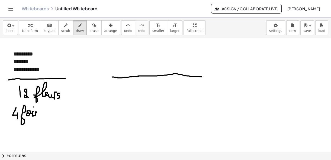
click at [202, 77] on div at bounding box center [165, 151] width 331 height 227
drag, startPoint x: 251, startPoint y: 51, endPoint x: 255, endPoint y: 62, distance: 11.9
click at [255, 62] on div at bounding box center [165, 151] width 331 height 227
drag, startPoint x: 255, startPoint y: 58, endPoint x: 254, endPoint y: 69, distance: 11.4
click at [254, 69] on div at bounding box center [165, 151] width 331 height 227
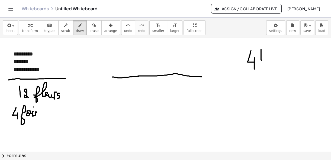
drag, startPoint x: 261, startPoint y: 50, endPoint x: 261, endPoint y: 62, distance: 11.7
click at [261, 62] on div at bounding box center [165, 151] width 331 height 227
click at [261, 65] on div at bounding box center [165, 151] width 331 height 227
click at [124, 30] on span "undo" at bounding box center [128, 31] width 8 height 4
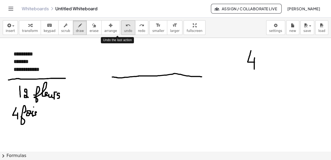
click at [124, 30] on span "undo" at bounding box center [128, 31] width 8 height 4
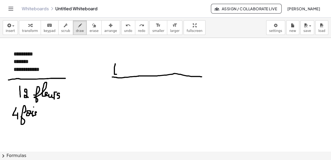
drag, startPoint x: 115, startPoint y: 64, endPoint x: 117, endPoint y: 74, distance: 10.8
click at [117, 74] on div at bounding box center [165, 151] width 331 height 227
drag, startPoint x: 118, startPoint y: 72, endPoint x: 117, endPoint y: 80, distance: 7.9
click at [117, 80] on div at bounding box center [165, 151] width 331 height 227
drag, startPoint x: 120, startPoint y: 69, endPoint x: 123, endPoint y: 74, distance: 6.5
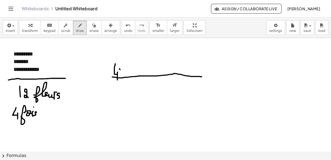
click at [123, 74] on div at bounding box center [165, 151] width 331 height 227
drag, startPoint x: 123, startPoint y: 67, endPoint x: 119, endPoint y: 76, distance: 9.1
click at [119, 76] on div at bounding box center [165, 151] width 331 height 227
drag, startPoint x: 126, startPoint y: 64, endPoint x: 127, endPoint y: 75, distance: 11.4
click at [127, 75] on div at bounding box center [165, 151] width 331 height 227
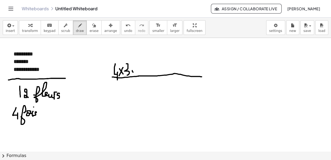
drag, startPoint x: 132, startPoint y: 70, endPoint x: 135, endPoint y: 74, distance: 4.7
click at [135, 74] on div at bounding box center [165, 151] width 331 height 227
drag, startPoint x: 135, startPoint y: 71, endPoint x: 131, endPoint y: 75, distance: 5.4
click at [131, 75] on div at bounding box center [165, 151] width 331 height 227
drag, startPoint x: 139, startPoint y: 70, endPoint x: 141, endPoint y: 74, distance: 4.3
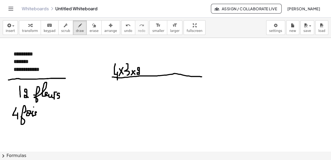
click at [141, 74] on div at bounding box center [165, 151] width 331 height 227
drag, startPoint x: 250, startPoint y: 49, endPoint x: 254, endPoint y: 60, distance: 10.8
click at [254, 60] on div at bounding box center [165, 151] width 331 height 227
drag, startPoint x: 254, startPoint y: 57, endPoint x: 254, endPoint y: 65, distance: 7.9
click at [254, 65] on div at bounding box center [165, 151] width 331 height 227
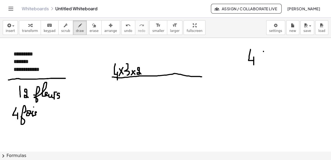
drag, startPoint x: 263, startPoint y: 51, endPoint x: 265, endPoint y: 62, distance: 10.4
click at [265, 62] on div at bounding box center [165, 151] width 331 height 227
click at [265, 67] on div at bounding box center [165, 151] width 331 height 227
click at [124, 32] on span "undo" at bounding box center [128, 31] width 8 height 4
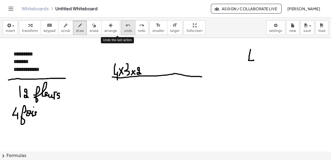
click at [124, 32] on span "undo" at bounding box center [128, 31] width 8 height 4
drag, startPoint x: 146, startPoint y: 71, endPoint x: 146, endPoint y: 74, distance: 3.5
click at [146, 74] on div at bounding box center [165, 151] width 331 height 227
click at [147, 72] on div at bounding box center [165, 151] width 331 height 227
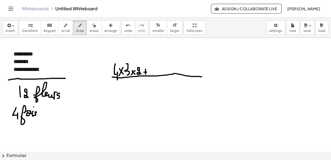
click at [149, 64] on div at bounding box center [165, 151] width 331 height 227
drag, startPoint x: 150, startPoint y: 63, endPoint x: 149, endPoint y: 73, distance: 10.0
click at [149, 73] on div at bounding box center [165, 151] width 331 height 227
drag, startPoint x: 157, startPoint y: 68, endPoint x: 158, endPoint y: 72, distance: 4.3
click at [158, 72] on div at bounding box center [165, 151] width 331 height 227
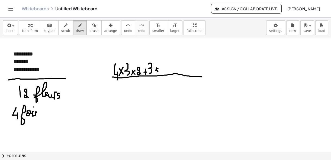
drag, startPoint x: 158, startPoint y: 68, endPoint x: 155, endPoint y: 70, distance: 3.5
click at [155, 70] on div at bounding box center [165, 151] width 331 height 227
drag, startPoint x: 164, startPoint y: 67, endPoint x: 167, endPoint y: 72, distance: 5.7
click at [166, 72] on div at bounding box center [165, 151] width 331 height 227
drag, startPoint x: 167, startPoint y: 67, endPoint x: 170, endPoint y: 69, distance: 3.8
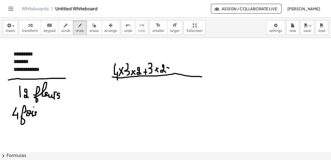
click at [170, 69] on div at bounding box center [165, 151] width 331 height 227
click at [168, 69] on div at bounding box center [165, 151] width 331 height 227
drag, startPoint x: 173, startPoint y: 64, endPoint x: 173, endPoint y: 71, distance: 6.5
click at [173, 71] on div at bounding box center [165, 151] width 331 height 227
drag, startPoint x: 177, startPoint y: 67, endPoint x: 177, endPoint y: 73, distance: 6.0
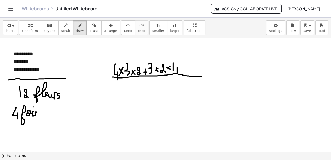
click at [177, 73] on div at bounding box center [165, 151] width 331 height 227
drag, startPoint x: 176, startPoint y: 70, endPoint x: 179, endPoint y: 70, distance: 3.3
click at [179, 70] on div at bounding box center [165, 151] width 331 height 227
drag, startPoint x: 186, startPoint y: 66, endPoint x: 184, endPoint y: 72, distance: 6.7
click at [184, 72] on div at bounding box center [165, 151] width 331 height 227
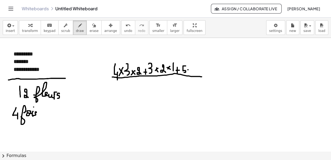
drag, startPoint x: 188, startPoint y: 70, endPoint x: 191, endPoint y: 75, distance: 5.8
click at [191, 75] on div at bounding box center [165, 151] width 331 height 227
drag, startPoint x: 191, startPoint y: 70, endPoint x: 187, endPoint y: 73, distance: 4.2
click at [187, 73] on div at bounding box center [165, 151] width 331 height 227
drag, startPoint x: 193, startPoint y: 67, endPoint x: 195, endPoint y: 73, distance: 6.3
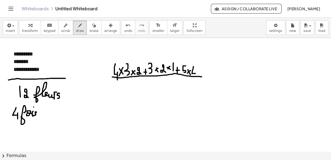
click at [195, 73] on div at bounding box center [165, 151] width 331 height 227
drag, startPoint x: 195, startPoint y: 72, endPoint x: 195, endPoint y: 77, distance: 5.2
click at [195, 77] on div at bounding box center [165, 151] width 331 height 227
drag, startPoint x: 198, startPoint y: 69, endPoint x: 199, endPoint y: 73, distance: 4.5
click at [199, 73] on div at bounding box center [165, 151] width 331 height 227
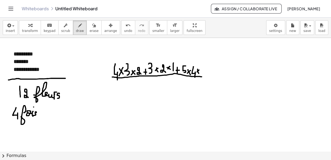
click at [197, 72] on div at bounding box center [165, 151] width 331 height 227
drag, startPoint x: 202, startPoint y: 66, endPoint x: 201, endPoint y: 73, distance: 7.3
click at [201, 73] on div at bounding box center [165, 151] width 331 height 227
drag, startPoint x: 137, startPoint y: 82, endPoint x: 137, endPoint y: 87, distance: 5.2
click at [137, 87] on div at bounding box center [165, 151] width 331 height 227
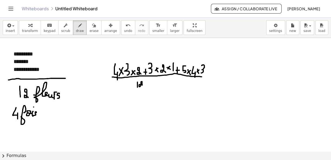
click at [143, 86] on div at bounding box center [165, 151] width 331 height 227
drag, startPoint x: 145, startPoint y: 83, endPoint x: 149, endPoint y: 87, distance: 5.6
click at [149, 87] on div at bounding box center [165, 151] width 331 height 227
drag, startPoint x: 147, startPoint y: 83, endPoint x: 145, endPoint y: 87, distance: 4.2
click at [145, 87] on div at bounding box center [165, 151] width 331 height 227
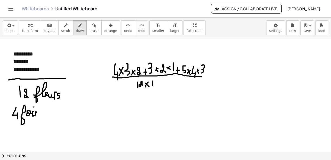
click at [152, 88] on div at bounding box center [165, 151] width 331 height 227
click at [157, 87] on div at bounding box center [165, 151] width 331 height 227
click at [124, 27] on div "undo" at bounding box center [128, 25] width 8 height 7
click at [155, 89] on div at bounding box center [165, 151] width 331 height 227
click at [160, 89] on div at bounding box center [165, 151] width 331 height 227
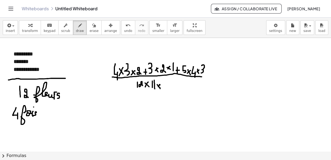
click at [157, 89] on div at bounding box center [165, 151] width 331 height 227
click at [163, 89] on div at bounding box center [165, 151] width 331 height 227
click at [166, 83] on div at bounding box center [165, 151] width 331 height 227
drag, startPoint x: 213, startPoint y: 71, endPoint x: 216, endPoint y: 70, distance: 3.0
click at [216, 70] on div at bounding box center [165, 151] width 331 height 227
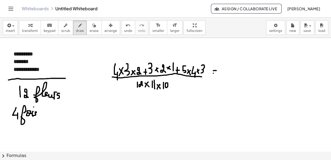
drag, startPoint x: 213, startPoint y: 73, endPoint x: 218, endPoint y: 73, distance: 4.6
click at [218, 73] on div at bounding box center [165, 151] width 331 height 227
drag, startPoint x: 228, startPoint y: 62, endPoint x: 228, endPoint y: 73, distance: 10.8
click at [228, 73] on div at bounding box center [165, 151] width 331 height 227
drag, startPoint x: 226, startPoint y: 76, endPoint x: 234, endPoint y: 76, distance: 8.9
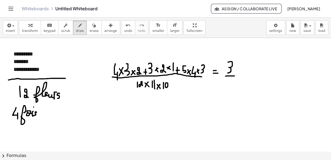
click at [234, 76] on div at bounding box center [165, 151] width 331 height 227
drag, startPoint x: 224, startPoint y: 82, endPoint x: 227, endPoint y: 88, distance: 7.0
click at [227, 88] on div at bounding box center [165, 151] width 331 height 227
drag, startPoint x: 227, startPoint y: 86, endPoint x: 227, endPoint y: 92, distance: 5.7
click at [227, 92] on div at bounding box center [165, 151] width 331 height 227
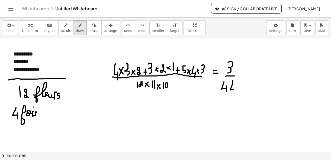
drag, startPoint x: 233, startPoint y: 81, endPoint x: 234, endPoint y: 89, distance: 8.5
click at [234, 89] on div at bounding box center [165, 151] width 331 height 227
drag, startPoint x: 235, startPoint y: 87, endPoint x: 235, endPoint y: 94, distance: 7.3
click at [235, 94] on div at bounding box center [165, 151] width 331 height 227
drag, startPoint x: 258, startPoint y: 62, endPoint x: 257, endPoint y: 70, distance: 7.4
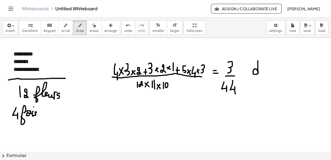
click at [258, 73] on div at bounding box center [165, 151] width 331 height 227
drag, startPoint x: 250, startPoint y: 62, endPoint x: 251, endPoint y: 80, distance: 18.2
click at [251, 80] on div at bounding box center [165, 151] width 331 height 227
drag, startPoint x: 262, startPoint y: 59, endPoint x: 265, endPoint y: 76, distance: 17.0
click at [265, 76] on div at bounding box center [165, 151] width 331 height 227
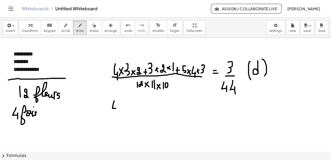
drag, startPoint x: 114, startPoint y: 101, endPoint x: 118, endPoint y: 108, distance: 7.8
click at [118, 108] on div at bounding box center [165, 151] width 331 height 227
click at [118, 111] on div at bounding box center [165, 151] width 331 height 227
drag, startPoint x: 121, startPoint y: 105, endPoint x: 125, endPoint y: 109, distance: 5.2
click at [125, 109] on div at bounding box center [165, 151] width 331 height 227
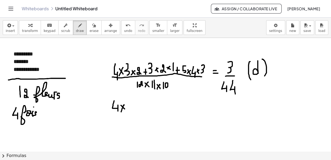
drag, startPoint x: 124, startPoint y: 105, endPoint x: 121, endPoint y: 112, distance: 7.4
click at [121, 112] on div at bounding box center [165, 151] width 331 height 227
drag, startPoint x: 129, startPoint y: 102, endPoint x: 131, endPoint y: 113, distance: 11.5
click at [131, 113] on div at bounding box center [165, 151] width 331 height 227
drag, startPoint x: 141, startPoint y: 106, endPoint x: 146, endPoint y: 112, distance: 8.1
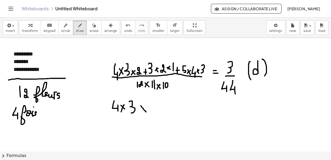
click at [146, 112] on div at bounding box center [165, 151] width 331 height 227
drag, startPoint x: 145, startPoint y: 107, endPoint x: 143, endPoint y: 110, distance: 4.0
click at [143, 110] on div at bounding box center [165, 151] width 331 height 227
drag, startPoint x: 154, startPoint y: 103, endPoint x: 152, endPoint y: 111, distance: 8.7
click at [152, 111] on div at bounding box center [165, 151] width 331 height 227
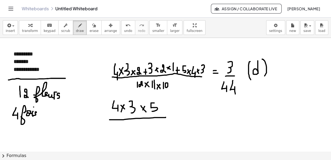
drag, startPoint x: 110, startPoint y: 120, endPoint x: 166, endPoint y: 117, distance: 56.2
click at [166, 117] on div at bounding box center [165, 151] width 331 height 227
drag, startPoint x: 118, startPoint y: 123, endPoint x: 118, endPoint y: 130, distance: 6.8
click at [118, 130] on div at bounding box center [165, 151] width 331 height 227
drag, startPoint x: 124, startPoint y: 125, endPoint x: 125, endPoint y: 129, distance: 4.1
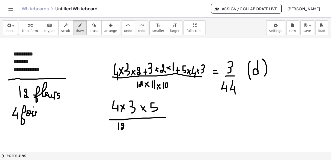
click at [125, 129] on div at bounding box center [165, 151] width 331 height 227
drag, startPoint x: 127, startPoint y: 126, endPoint x: 131, endPoint y: 130, distance: 5.9
click at [131, 130] on div at bounding box center [165, 151] width 331 height 227
drag, startPoint x: 129, startPoint y: 126, endPoint x: 128, endPoint y: 129, distance: 3.3
click at [128, 129] on div at bounding box center [165, 151] width 331 height 227
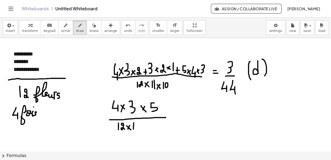
drag, startPoint x: 134, startPoint y: 123, endPoint x: 133, endPoint y: 129, distance: 6.5
click at [133, 129] on div at bounding box center [165, 151] width 331 height 227
drag, startPoint x: 136, startPoint y: 122, endPoint x: 136, endPoint y: 129, distance: 7.3
click at [136, 129] on div at bounding box center [165, 151] width 331 height 227
drag, startPoint x: 140, startPoint y: 125, endPoint x: 143, endPoint y: 128, distance: 4.6
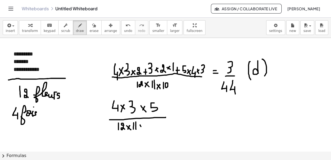
click at [143, 128] on div at bounding box center [165, 151] width 331 height 227
drag, startPoint x: 143, startPoint y: 125, endPoint x: 139, endPoint y: 129, distance: 5.2
click at [139, 129] on div at bounding box center [165, 151] width 331 height 227
drag, startPoint x: 147, startPoint y: 123, endPoint x: 147, endPoint y: 130, distance: 7.3
click at [147, 130] on div at bounding box center [165, 151] width 331 height 227
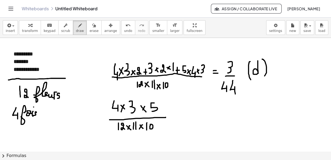
click at [150, 124] on div at bounding box center [165, 151] width 331 height 227
drag, startPoint x: 175, startPoint y: 111, endPoint x: 178, endPoint y: 112, distance: 3.9
click at [178, 112] on div at bounding box center [165, 151] width 331 height 227
drag, startPoint x: 173, startPoint y: 115, endPoint x: 178, endPoint y: 115, distance: 4.3
click at [178, 115] on div at bounding box center [165, 151] width 331 height 227
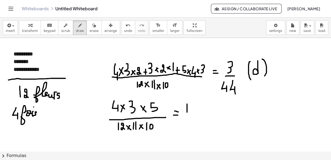
drag, startPoint x: 187, startPoint y: 104, endPoint x: 187, endPoint y: 113, distance: 8.9
click at [187, 113] on div at bounding box center [165, 151] width 331 height 227
drag, startPoint x: 181, startPoint y: 116, endPoint x: 195, endPoint y: 115, distance: 13.8
click at [195, 115] on div at bounding box center [165, 151] width 331 height 227
drag, startPoint x: 185, startPoint y: 122, endPoint x: 187, endPoint y: 127, distance: 5.9
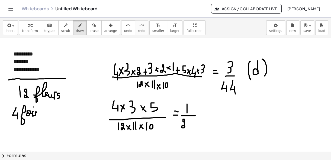
click at [187, 127] on div at bounding box center [165, 151] width 331 height 227
drag, startPoint x: 188, startPoint y: 123, endPoint x: 188, endPoint y: 126, distance: 2.8
click at [188, 126] on div at bounding box center [165, 151] width 331 height 227
click at [126, 28] on icon "undo" at bounding box center [128, 25] width 5 height 7
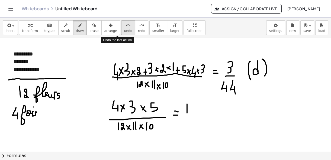
click at [126, 28] on icon "undo" at bounding box center [128, 25] width 5 height 7
drag, startPoint x: 167, startPoint y: 110, endPoint x: 176, endPoint y: 118, distance: 12.5
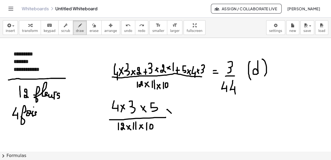
click at [176, 118] on div at bounding box center [165, 151] width 331 height 227
drag, startPoint x: 173, startPoint y: 108, endPoint x: 170, endPoint y: 118, distance: 10.1
click at [170, 118] on div at bounding box center [165, 151] width 331 height 227
drag, startPoint x: 184, startPoint y: 104, endPoint x: 184, endPoint y: 118, distance: 14.4
click at [184, 118] on div at bounding box center [165, 151] width 331 height 227
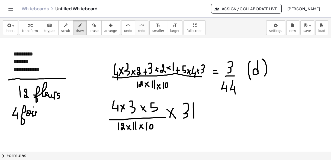
drag, startPoint x: 193, startPoint y: 103, endPoint x: 194, endPoint y: 118, distance: 15.5
click at [194, 118] on div at bounding box center [165, 151] width 331 height 227
click at [194, 123] on div at bounding box center [165, 151] width 331 height 227
drag, startPoint x: 200, startPoint y: 110, endPoint x: 207, endPoint y: 110, distance: 6.3
click at [207, 110] on div at bounding box center [165, 151] width 331 height 227
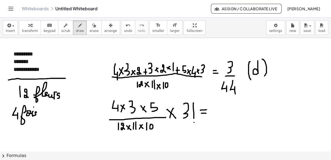
drag, startPoint x: 201, startPoint y: 113, endPoint x: 208, endPoint y: 113, distance: 6.5
click at [208, 113] on div at bounding box center [165, 151] width 331 height 227
drag, startPoint x: 214, startPoint y: 103, endPoint x: 214, endPoint y: 112, distance: 8.9
click at [214, 112] on div at bounding box center [165, 151] width 331 height 227
drag, startPoint x: 211, startPoint y: 114, endPoint x: 224, endPoint y: 114, distance: 12.8
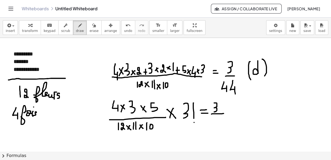
click at [224, 114] on div at bounding box center [165, 151] width 331 height 227
drag, startPoint x: 214, startPoint y: 117, endPoint x: 214, endPoint y: 122, distance: 4.9
click at [214, 122] on div at bounding box center [165, 151] width 331 height 227
drag, startPoint x: 216, startPoint y: 117, endPoint x: 216, endPoint y: 123, distance: 5.7
click at [216, 123] on div at bounding box center [165, 151] width 331 height 227
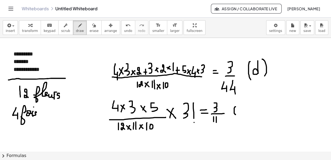
drag, startPoint x: 236, startPoint y: 107, endPoint x: 236, endPoint y: 115, distance: 7.9
click at [236, 115] on div at bounding box center [165, 151] width 331 height 227
drag, startPoint x: 237, startPoint y: 112, endPoint x: 240, endPoint y: 113, distance: 3.9
click at [240, 113] on div at bounding box center [165, 151] width 331 height 227
drag, startPoint x: 242, startPoint y: 106, endPoint x: 242, endPoint y: 114, distance: 8.1
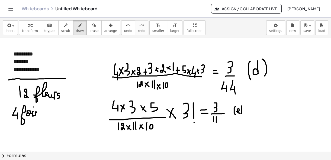
click at [242, 114] on div at bounding box center [165, 151] width 331 height 227
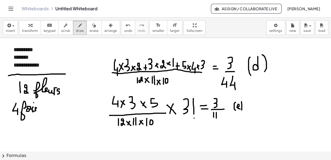
scroll to position [5, 0]
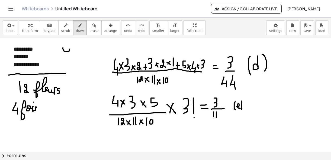
drag, startPoint x: 63, startPoint y: 48, endPoint x: 69, endPoint y: 49, distance: 6.6
click at [69, 49] on div at bounding box center [165, 146] width 331 height 227
drag, startPoint x: 73, startPoint y: 48, endPoint x: 79, endPoint y: 50, distance: 5.7
click at [79, 50] on div at bounding box center [165, 146] width 331 height 227
drag, startPoint x: 81, startPoint y: 51, endPoint x: 88, endPoint y: 52, distance: 6.6
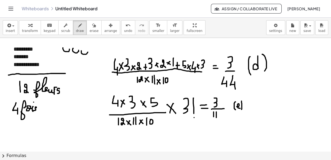
click at [88, 52] on div at bounding box center [165, 146] width 331 height 227
drag, startPoint x: 62, startPoint y: 56, endPoint x: 62, endPoint y: 63, distance: 6.8
click at [62, 63] on div at bounding box center [165, 146] width 331 height 227
drag, startPoint x: 57, startPoint y: 62, endPoint x: 65, endPoint y: 63, distance: 7.4
click at [65, 63] on div at bounding box center [165, 146] width 331 height 227
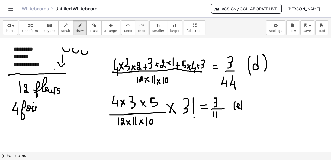
drag, startPoint x: 54, startPoint y: 69, endPoint x: 56, endPoint y: 66, distance: 3.5
click at [59, 69] on div at bounding box center [165, 146] width 331 height 227
drag, startPoint x: 56, startPoint y: 66, endPoint x: 56, endPoint y: 73, distance: 7.1
click at [56, 73] on div at bounding box center [165, 146] width 331 height 227
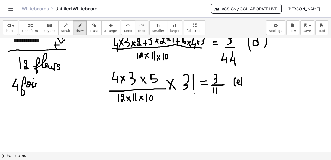
scroll to position [31, 0]
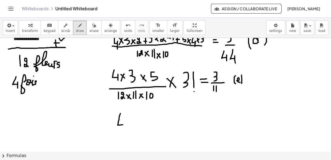
drag, startPoint x: 120, startPoint y: 113, endPoint x: 123, endPoint y: 124, distance: 10.9
click at [123, 124] on div at bounding box center [165, 120] width 331 height 227
drag, startPoint x: 123, startPoint y: 122, endPoint x: 124, endPoint y: 130, distance: 7.9
click at [124, 130] on div at bounding box center [165, 120] width 331 height 227
drag, startPoint x: 128, startPoint y: 118, endPoint x: 133, endPoint y: 126, distance: 9.5
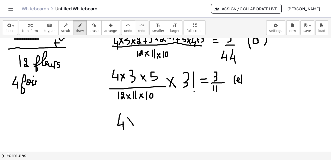
click at [133, 126] on div at bounding box center [165, 120] width 331 height 227
drag, startPoint x: 133, startPoint y: 119, endPoint x: 129, endPoint y: 127, distance: 9.1
click at [129, 127] on div at bounding box center [165, 120] width 331 height 227
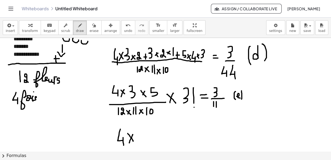
scroll to position [0, 0]
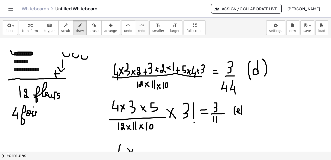
drag, startPoint x: 11, startPoint y: 50, endPoint x: 14, endPoint y: 53, distance: 4.1
click at [14, 53] on div at bounding box center [165, 151] width 331 height 227
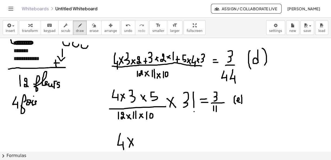
scroll to position [15, 0]
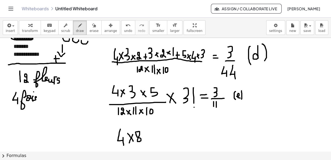
click at [136, 133] on div at bounding box center [165, 136] width 331 height 227
click at [148, 140] on div at bounding box center [165, 136] width 331 height 227
drag, startPoint x: 146, startPoint y: 134, endPoint x: 145, endPoint y: 141, distance: 6.7
click at [145, 141] on div at bounding box center [165, 136] width 331 height 227
drag, startPoint x: 148, startPoint y: 131, endPoint x: 152, endPoint y: 141, distance: 11.3
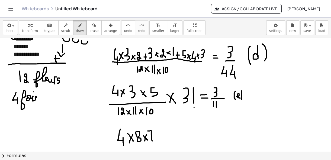
click at [152, 141] on div at bounding box center [165, 136] width 331 height 227
drag, startPoint x: 149, startPoint y: 137, endPoint x: 153, endPoint y: 136, distance: 4.6
click at [153, 136] on div at bounding box center [165, 136] width 331 height 227
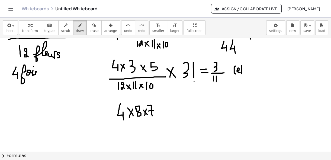
scroll to position [0, 0]
drag, startPoint x: 114, startPoint y: 122, endPoint x: 137, endPoint y: 125, distance: 23.2
click at [160, 119] on div at bounding box center [165, 110] width 331 height 227
drag, startPoint x: 115, startPoint y: 126, endPoint x: 115, endPoint y: 134, distance: 7.9
click at [115, 134] on div at bounding box center [165, 110] width 331 height 227
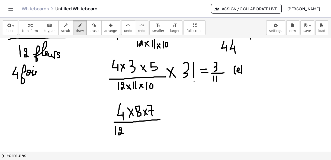
drag, startPoint x: 121, startPoint y: 130, endPoint x: 124, endPoint y: 133, distance: 4.5
click at [124, 133] on div at bounding box center [165, 110] width 331 height 227
drag, startPoint x: 125, startPoint y: 129, endPoint x: 132, endPoint y: 133, distance: 7.5
click at [132, 133] on div at bounding box center [165, 110] width 331 height 227
drag, startPoint x: 130, startPoint y: 128, endPoint x: 127, endPoint y: 133, distance: 6.0
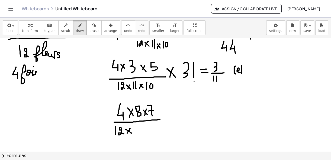
click at [127, 133] on div at bounding box center [165, 110] width 331 height 227
drag, startPoint x: 135, startPoint y: 127, endPoint x: 136, endPoint y: 134, distance: 7.3
click at [136, 134] on div at bounding box center [165, 110] width 331 height 227
drag, startPoint x: 138, startPoint y: 126, endPoint x: 139, endPoint y: 134, distance: 7.6
click at [139, 134] on div at bounding box center [165, 110] width 331 height 227
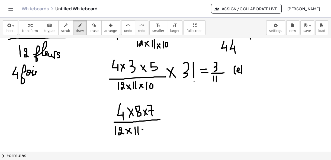
drag, startPoint x: 142, startPoint y: 129, endPoint x: 146, endPoint y: 132, distance: 5.0
click at [146, 132] on div at bounding box center [165, 110] width 331 height 227
drag, startPoint x: 146, startPoint y: 129, endPoint x: 143, endPoint y: 133, distance: 4.5
click at [143, 133] on div at bounding box center [165, 110] width 331 height 227
drag, startPoint x: 149, startPoint y: 127, endPoint x: 150, endPoint y: 131, distance: 4.9
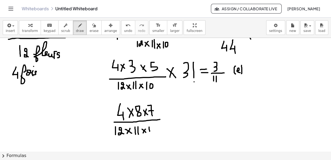
click at [150, 131] on div at bounding box center [165, 110] width 331 height 227
click at [153, 127] on div at bounding box center [165, 110] width 331 height 227
drag, startPoint x: 164, startPoint y: 114, endPoint x: 168, endPoint y: 114, distance: 3.8
click at [168, 114] on div at bounding box center [165, 110] width 331 height 227
drag, startPoint x: 164, startPoint y: 117, endPoint x: 169, endPoint y: 117, distance: 4.6
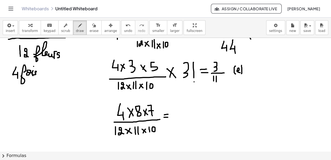
click at [169, 117] on div at bounding box center [165, 110] width 331 height 227
drag, startPoint x: 176, startPoint y: 107, endPoint x: 182, endPoint y: 104, distance: 6.6
click at [177, 112] on div at bounding box center [165, 110] width 331 height 227
click at [182, 105] on div at bounding box center [165, 110] width 331 height 227
drag, startPoint x: 171, startPoint y: 120, endPoint x: 187, endPoint y: 118, distance: 16.1
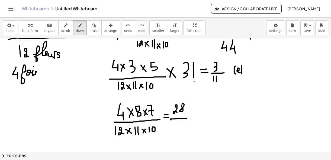
click at [187, 118] on div at bounding box center [165, 110] width 331 height 227
drag, startPoint x: 169, startPoint y: 123, endPoint x: 170, endPoint y: 132, distance: 9.5
click at [170, 132] on div at bounding box center [165, 110] width 331 height 227
drag, startPoint x: 175, startPoint y: 123, endPoint x: 174, endPoint y: 128, distance: 5.0
click at [174, 128] on div at bounding box center [165, 110] width 331 height 227
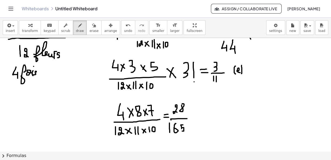
drag, startPoint x: 183, startPoint y: 124, endPoint x: 182, endPoint y: 131, distance: 6.3
click at [182, 131] on div at bounding box center [165, 110] width 331 height 227
drag, startPoint x: 200, startPoint y: 106, endPoint x: 201, endPoint y: 116, distance: 9.8
click at [201, 116] on div at bounding box center [165, 110] width 331 height 227
drag, startPoint x: 207, startPoint y: 110, endPoint x: 206, endPoint y: 114, distance: 3.6
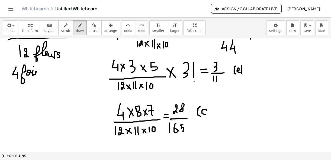
click at [206, 114] on div at bounding box center [165, 110] width 331 height 227
drag, startPoint x: 206, startPoint y: 104, endPoint x: 208, endPoint y: 120, distance: 16.6
click at [208, 120] on div at bounding box center [165, 110] width 331 height 227
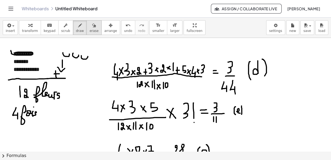
click at [90, 22] on button "erase" at bounding box center [93, 27] width 15 height 15
drag, startPoint x: 7, startPoint y: 49, endPoint x: 29, endPoint y: 45, distance: 22.0
click at [29, 45] on div at bounding box center [165, 151] width 331 height 227
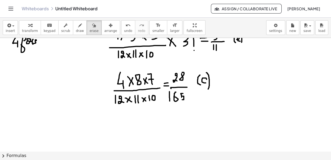
scroll to position [81, 0]
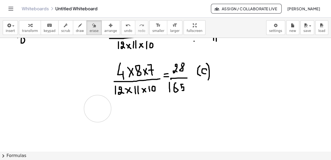
drag, startPoint x: 98, startPoint y: 103, endPoint x: 98, endPoint y: 109, distance: 5.8
click at [98, 109] on div at bounding box center [165, 70] width 331 height 227
click at [78, 26] on icon "button" at bounding box center [80, 25] width 4 height 7
drag, startPoint x: 76, startPoint y: 106, endPoint x: 80, endPoint y: 114, distance: 9.2
click at [80, 114] on div at bounding box center [165, 70] width 331 height 227
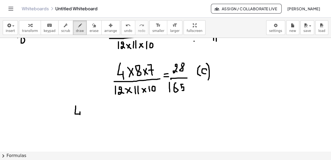
drag, startPoint x: 80, startPoint y: 112, endPoint x: 80, endPoint y: 116, distance: 4.6
click at [80, 116] on div at bounding box center [165, 70] width 331 height 227
drag, startPoint x: 82, startPoint y: 111, endPoint x: 85, endPoint y: 113, distance: 3.6
click at [85, 113] on div at bounding box center [165, 70] width 331 height 227
drag, startPoint x: 84, startPoint y: 111, endPoint x: 83, endPoint y: 114, distance: 2.8
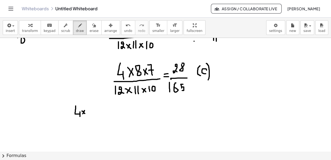
click at [83, 114] on div at bounding box center [165, 70] width 331 height 227
click at [86, 106] on div at bounding box center [165, 70] width 331 height 227
drag, startPoint x: 90, startPoint y: 107, endPoint x: 94, endPoint y: 111, distance: 5.4
click at [94, 111] on div at bounding box center [165, 70] width 331 height 227
drag, startPoint x: 94, startPoint y: 108, endPoint x: 91, endPoint y: 111, distance: 4.1
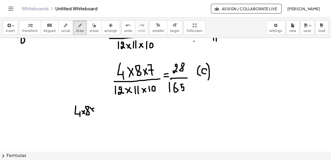
click at [91, 111] on div at bounding box center [165, 70] width 331 height 227
drag, startPoint x: 96, startPoint y: 106, endPoint x: 96, endPoint y: 114, distance: 8.7
click at [96, 114] on div at bounding box center [165, 70] width 331 height 227
drag, startPoint x: 73, startPoint y: 120, endPoint x: 128, endPoint y: 111, distance: 55.8
click at [128, 111] on div at bounding box center [165, 70] width 331 height 227
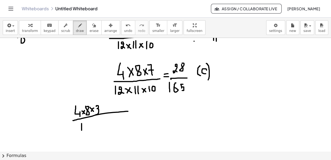
drag, startPoint x: 82, startPoint y: 123, endPoint x: 82, endPoint y: 131, distance: 7.9
click at [82, 131] on div at bounding box center [165, 70] width 331 height 227
drag, startPoint x: 87, startPoint y: 126, endPoint x: 89, endPoint y: 130, distance: 4.6
click at [89, 130] on div at bounding box center [165, 70] width 331 height 227
drag, startPoint x: 92, startPoint y: 125, endPoint x: 97, endPoint y: 129, distance: 6.6
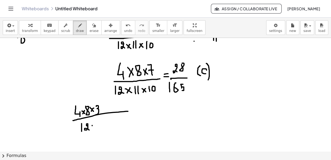
click at [97, 129] on div at bounding box center [165, 70] width 331 height 227
drag, startPoint x: 95, startPoint y: 127, endPoint x: 92, endPoint y: 130, distance: 3.9
click at [92, 130] on div at bounding box center [165, 70] width 331 height 227
drag, startPoint x: 99, startPoint y: 123, endPoint x: 100, endPoint y: 127, distance: 4.1
click at [100, 127] on div at bounding box center [165, 70] width 331 height 227
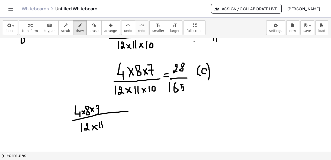
drag, startPoint x: 101, startPoint y: 121, endPoint x: 103, endPoint y: 127, distance: 5.9
click at [103, 127] on div at bounding box center [165, 70] width 331 height 227
drag, startPoint x: 106, startPoint y: 122, endPoint x: 111, endPoint y: 126, distance: 6.9
click at [111, 126] on div at bounding box center [165, 70] width 331 height 227
drag, startPoint x: 110, startPoint y: 122, endPoint x: 107, endPoint y: 126, distance: 5.2
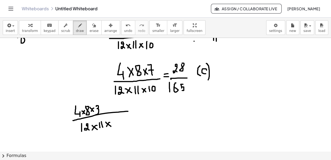
click at [107, 126] on div at bounding box center [165, 70] width 331 height 227
drag, startPoint x: 114, startPoint y: 120, endPoint x: 114, endPoint y: 126, distance: 6.0
click at [114, 126] on div at bounding box center [165, 70] width 331 height 227
click at [118, 121] on div at bounding box center [165, 70] width 331 height 227
drag, startPoint x: 136, startPoint y: 107, endPoint x: 136, endPoint y: 114, distance: 6.5
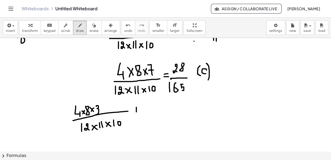
click at [136, 114] on div at bounding box center [165, 70] width 331 height 227
drag, startPoint x: 134, startPoint y: 111, endPoint x: 138, endPoint y: 111, distance: 4.3
click at [138, 111] on div at bounding box center [165, 70] width 331 height 227
drag, startPoint x: 145, startPoint y: 103, endPoint x: 149, endPoint y: 111, distance: 8.7
click at [149, 111] on div at bounding box center [165, 70] width 331 height 227
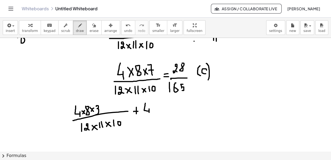
drag, startPoint x: 149, startPoint y: 109, endPoint x: 149, endPoint y: 114, distance: 5.2
click at [149, 114] on div at bounding box center [165, 70] width 331 height 227
drag, startPoint x: 153, startPoint y: 107, endPoint x: 158, endPoint y: 111, distance: 6.8
click at [158, 111] on div at bounding box center [165, 70] width 331 height 227
drag, startPoint x: 158, startPoint y: 108, endPoint x: 155, endPoint y: 113, distance: 6.2
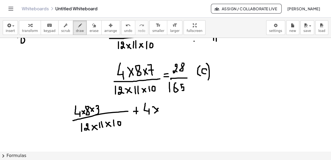
click at [155, 113] on div at bounding box center [165, 70] width 331 height 227
click at [162, 103] on div at bounding box center [165, 70] width 331 height 227
drag, startPoint x: 168, startPoint y: 108, endPoint x: 171, endPoint y: 110, distance: 3.5
click at [171, 110] on div at bounding box center [165, 70] width 331 height 227
drag, startPoint x: 171, startPoint y: 106, endPoint x: 168, endPoint y: 110, distance: 4.8
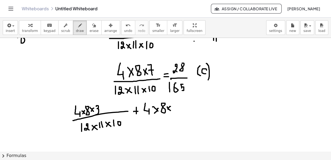
click at [168, 110] on div at bounding box center [165, 70] width 331 height 227
drag, startPoint x: 172, startPoint y: 104, endPoint x: 176, endPoint y: 110, distance: 7.4
click at [176, 110] on div at bounding box center [165, 70] width 331 height 227
drag, startPoint x: 175, startPoint y: 108, endPoint x: 179, endPoint y: 107, distance: 3.6
click at [179, 107] on div at bounding box center [165, 70] width 331 height 227
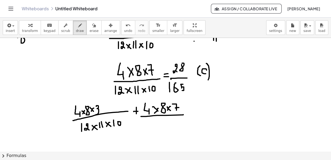
drag, startPoint x: 141, startPoint y: 116, endPoint x: 183, endPoint y: 114, distance: 42.3
click at [183, 114] on div at bounding box center [165, 70] width 331 height 227
drag, startPoint x: 143, startPoint y: 123, endPoint x: 143, endPoint y: 127, distance: 3.8
click at [143, 127] on div at bounding box center [165, 70] width 331 height 227
click at [151, 127] on div at bounding box center [165, 70] width 331 height 227
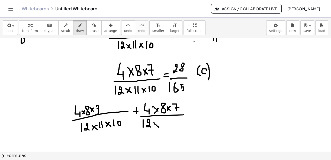
click at [159, 127] on div at bounding box center [165, 70] width 331 height 227
click at [155, 127] on div at bounding box center [165, 70] width 331 height 227
click at [163, 127] on div at bounding box center [165, 70] width 331 height 227
click at [166, 127] on div at bounding box center [165, 70] width 331 height 227
click at [172, 127] on div at bounding box center [165, 70] width 331 height 227
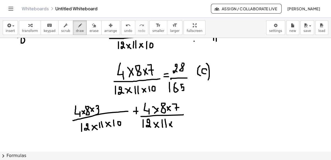
click at [170, 127] on div at bounding box center [165, 70] width 331 height 227
click at [177, 126] on div at bounding box center [165, 70] width 331 height 227
click at [179, 121] on div at bounding box center [165, 70] width 331 height 227
click at [192, 110] on div at bounding box center [165, 70] width 331 height 227
click at [192, 112] on div at bounding box center [165, 70] width 331 height 227
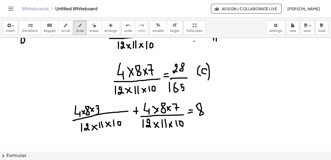
click at [197, 104] on div at bounding box center [165, 70] width 331 height 227
click at [209, 115] on div at bounding box center [165, 70] width 331 height 227
click at [198, 126] on div at bounding box center [165, 70] width 331 height 227
click at [205, 126] on div at bounding box center [165, 70] width 331 height 227
click at [219, 116] on div at bounding box center [165, 70] width 331 height 227
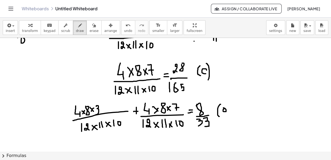
click at [223, 108] on div at bounding box center [165, 70] width 331 height 227
click at [228, 111] on div at bounding box center [165, 70] width 331 height 227
click at [230, 113] on div at bounding box center [165, 70] width 331 height 227
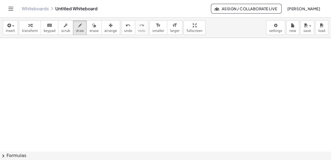
scroll to position [177, 0]
drag, startPoint x: 7, startPoint y: 47, endPoint x: 7, endPoint y: 57, distance: 10.6
click at [7, 57] on div at bounding box center [165, 31] width 331 height 341
drag, startPoint x: 13, startPoint y: 53, endPoint x: 14, endPoint y: 56, distance: 3.6
click at [14, 56] on div at bounding box center [165, 31] width 331 height 341
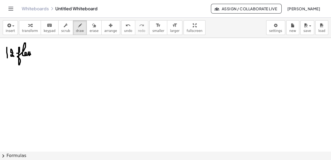
drag, startPoint x: 17, startPoint y: 53, endPoint x: 31, endPoint y: 54, distance: 14.5
click at [31, 54] on div at bounding box center [165, 31] width 331 height 341
click at [34, 51] on div at bounding box center [165, 31] width 331 height 341
drag, startPoint x: 38, startPoint y: 51, endPoint x: 36, endPoint y: 56, distance: 5.6
click at [36, 56] on div at bounding box center [165, 31] width 331 height 341
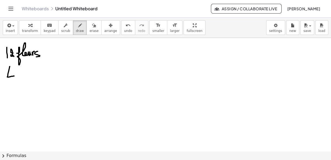
drag, startPoint x: 10, startPoint y: 66, endPoint x: 14, endPoint y: 76, distance: 10.4
click at [14, 76] on div at bounding box center [165, 31] width 331 height 341
drag, startPoint x: 14, startPoint y: 73, endPoint x: 14, endPoint y: 81, distance: 7.9
click at [14, 81] on div at bounding box center [165, 31] width 331 height 341
drag, startPoint x: 19, startPoint y: 68, endPoint x: 28, endPoint y: 67, distance: 9.3
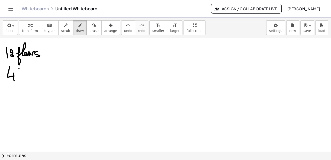
click at [28, 67] on div at bounding box center [165, 31] width 331 height 341
drag, startPoint x: 22, startPoint y: 68, endPoint x: 22, endPoint y: 77, distance: 8.7
click at [22, 77] on div at bounding box center [165, 31] width 331 height 341
drag, startPoint x: 8, startPoint y: 85, endPoint x: 8, endPoint y: 91, distance: 5.8
click at [8, 91] on div at bounding box center [165, 31] width 331 height 341
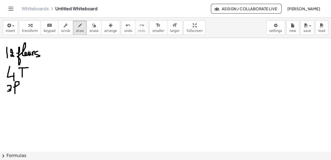
drag, startPoint x: 15, startPoint y: 85, endPoint x: 20, endPoint y: 93, distance: 9.8
click at [20, 93] on div at bounding box center [165, 31] width 331 height 341
drag, startPoint x: 11, startPoint y: 101, endPoint x: 7, endPoint y: 112, distance: 11.3
click at [7, 112] on div at bounding box center [165, 31] width 331 height 341
drag, startPoint x: 15, startPoint y: 102, endPoint x: 20, endPoint y: 110, distance: 9.1
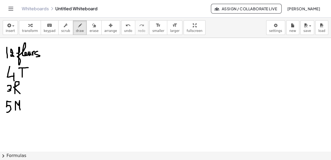
click at [20, 110] on div at bounding box center [165, 31] width 331 height 341
click at [6, 25] on div "button" at bounding box center [10, 25] width 9 height 7
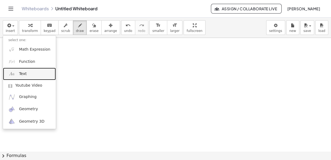
click at [30, 76] on link "Text" at bounding box center [29, 74] width 53 height 12
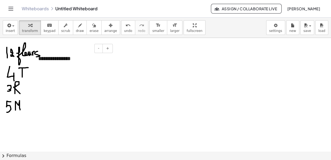
click at [73, 66] on div "**********" at bounding box center [73, 58] width 81 height 19
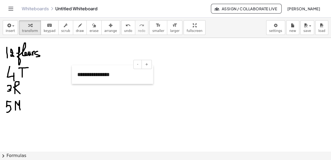
drag, startPoint x: 33, startPoint y: 57, endPoint x: 72, endPoint y: 73, distance: 42.2
click at [72, 73] on div at bounding box center [74, 74] width 5 height 19
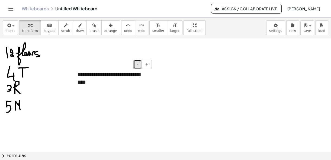
click at [139, 66] on button "-" at bounding box center [137, 64] width 8 height 9
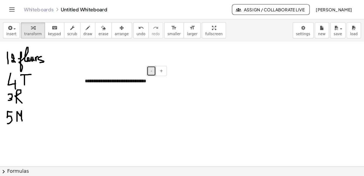
scroll to position [178, 0]
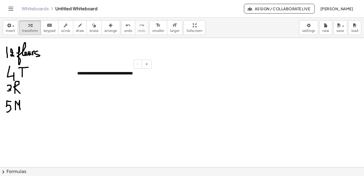
click at [147, 72] on div "**********" at bounding box center [112, 73] width 81 height 17
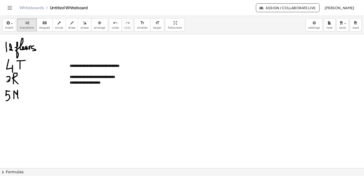
scroll to position [178, 0]
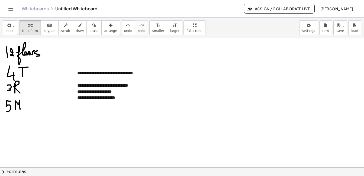
click at [162, 118] on div at bounding box center [182, 30] width 364 height 341
click at [164, 121] on div at bounding box center [182, 30] width 364 height 341
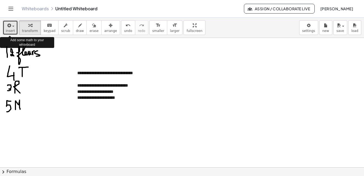
click at [4, 26] on button "insert" at bounding box center [10, 27] width 15 height 15
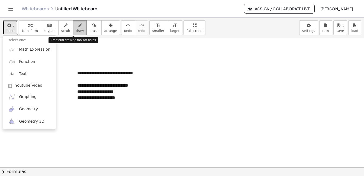
click at [78, 26] on icon "button" at bounding box center [80, 25] width 4 height 7
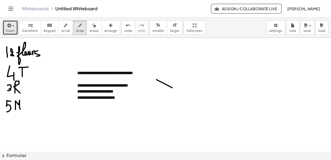
drag, startPoint x: 172, startPoint y: 88, endPoint x: 156, endPoint y: 79, distance: 17.7
click at [156, 79] on div at bounding box center [165, 30] width 331 height 341
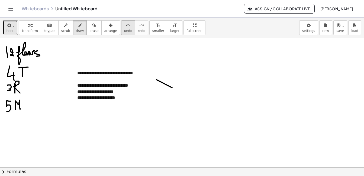
click at [121, 33] on button "undo undo" at bounding box center [128, 27] width 14 height 15
drag, startPoint x: 158, startPoint y: 86, endPoint x: 151, endPoint y: 83, distance: 8.1
click at [151, 83] on div at bounding box center [182, 30] width 364 height 341
click at [4, 25] on button "insert" at bounding box center [10, 27] width 15 height 15
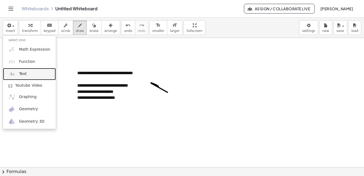
click at [37, 73] on link "Text" at bounding box center [29, 74] width 53 height 12
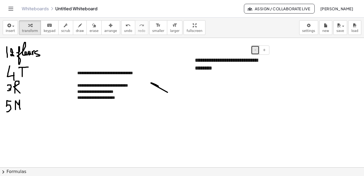
click at [256, 48] on span "-" at bounding box center [255, 50] width 1 height 4
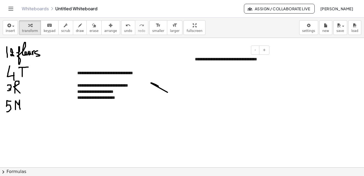
click at [269, 62] on div "**********" at bounding box center [229, 59] width 81 height 17
click at [195, 60] on div "**********" at bounding box center [229, 59] width 81 height 17
click at [213, 65] on div "**********" at bounding box center [229, 62] width 81 height 23
click at [195, 78] on div "**********" at bounding box center [229, 69] width 81 height 36
click at [264, 77] on div "**********" at bounding box center [230, 78] width 70 height 6
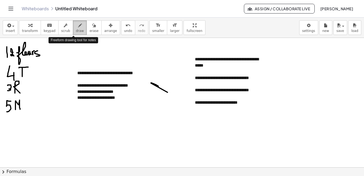
click at [73, 32] on button "draw" at bounding box center [80, 27] width 14 height 15
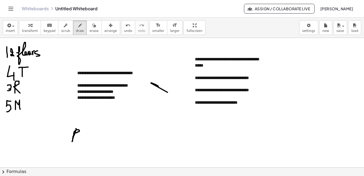
drag, startPoint x: 76, startPoint y: 128, endPoint x: 74, endPoint y: 133, distance: 5.1
click at [74, 133] on div at bounding box center [182, 30] width 364 height 341
drag, startPoint x: 83, startPoint y: 134, endPoint x: 118, endPoint y: 140, distance: 35.2
click at [118, 140] on div at bounding box center [182, 30] width 364 height 341
drag, startPoint x: 99, startPoint y: 129, endPoint x: 110, endPoint y: 130, distance: 10.4
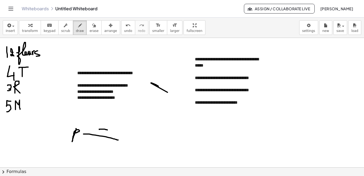
click at [109, 130] on div at bounding box center [182, 30] width 364 height 341
drag, startPoint x: 244, startPoint y: 105, endPoint x: 253, endPoint y: 108, distance: 10.1
click at [253, 108] on div at bounding box center [182, 30] width 364 height 341
click at [8, 23] on icon "button" at bounding box center [8, 25] width 5 height 7
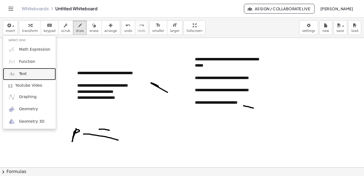
click at [32, 71] on link "Text" at bounding box center [29, 74] width 53 height 12
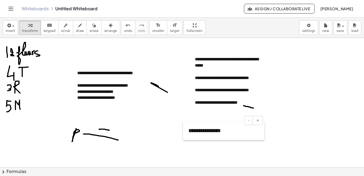
drag, startPoint x: 38, startPoint y: 134, endPoint x: 190, endPoint y: 136, distance: 151.3
click at [188, 136] on div at bounding box center [185, 130] width 5 height 19
